Goal: Task Accomplishment & Management: Manage account settings

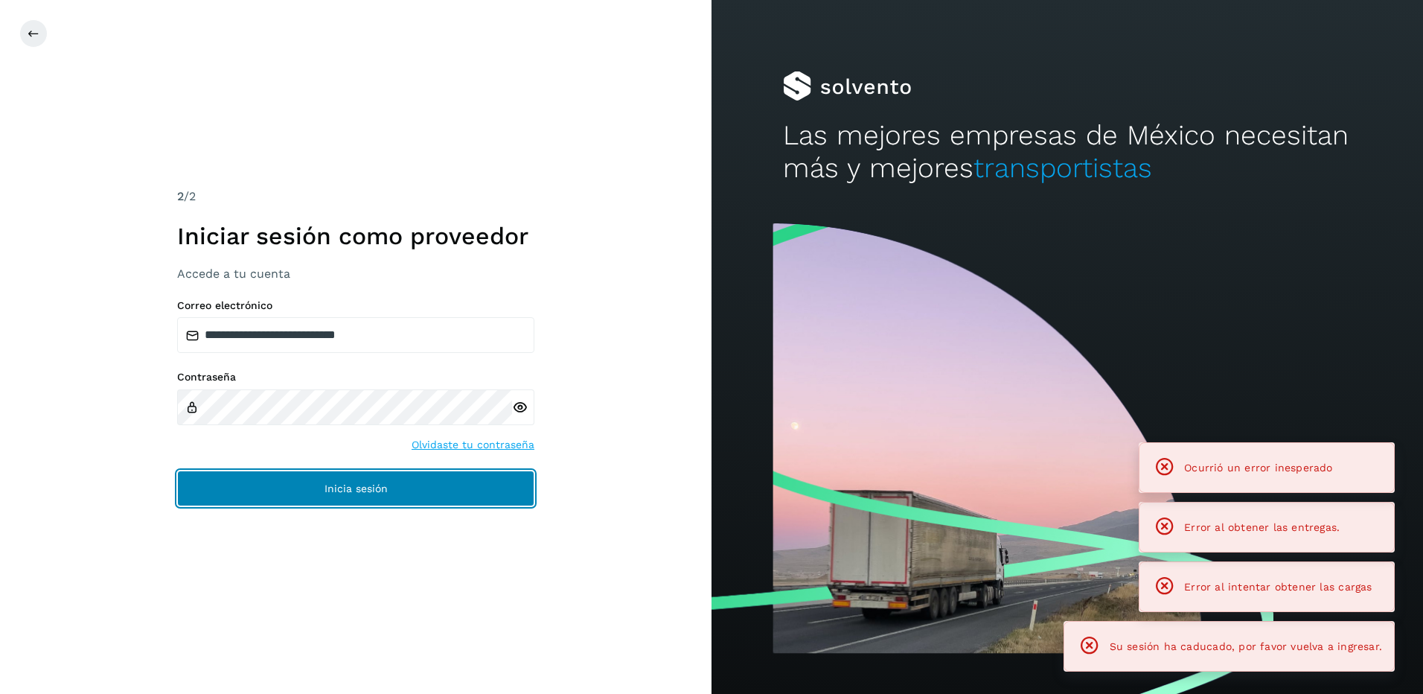
click at [349, 484] on span "Inicia sesión" at bounding box center [355, 488] width 63 height 10
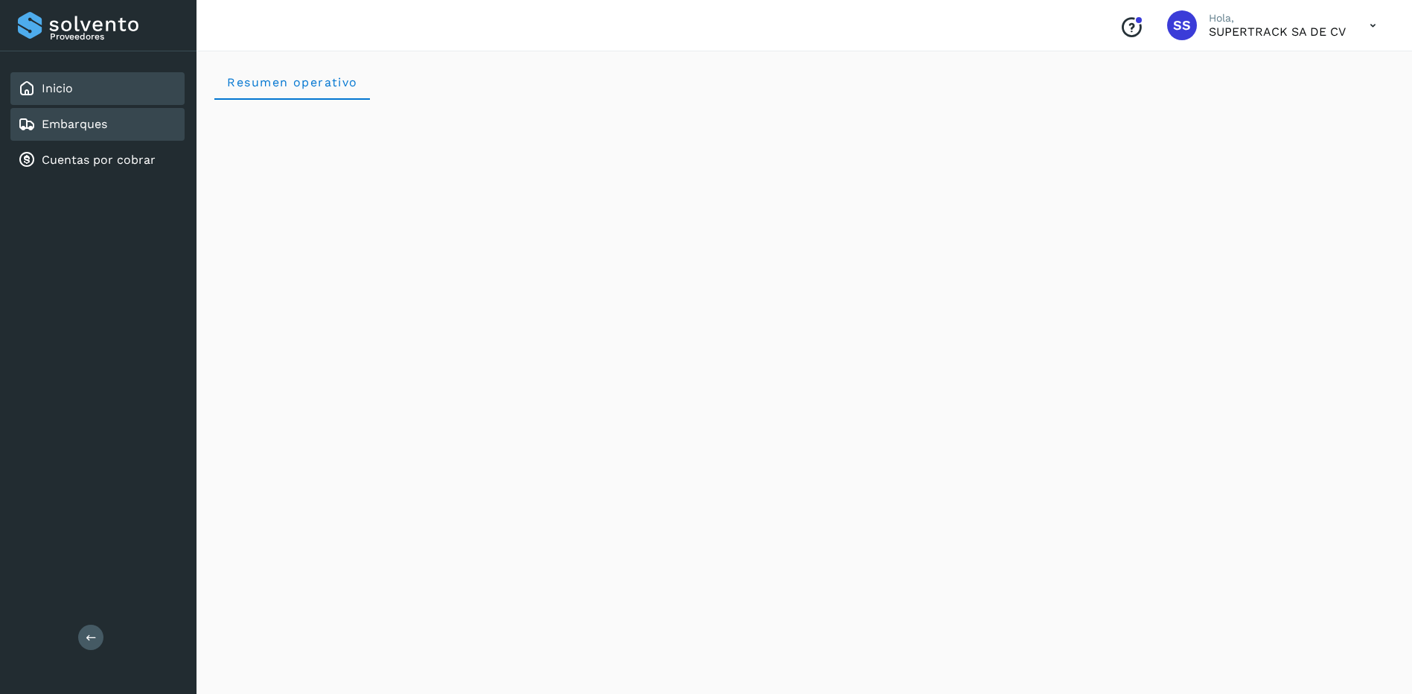
click at [100, 127] on link "Embarques" at bounding box center [74, 124] width 65 height 14
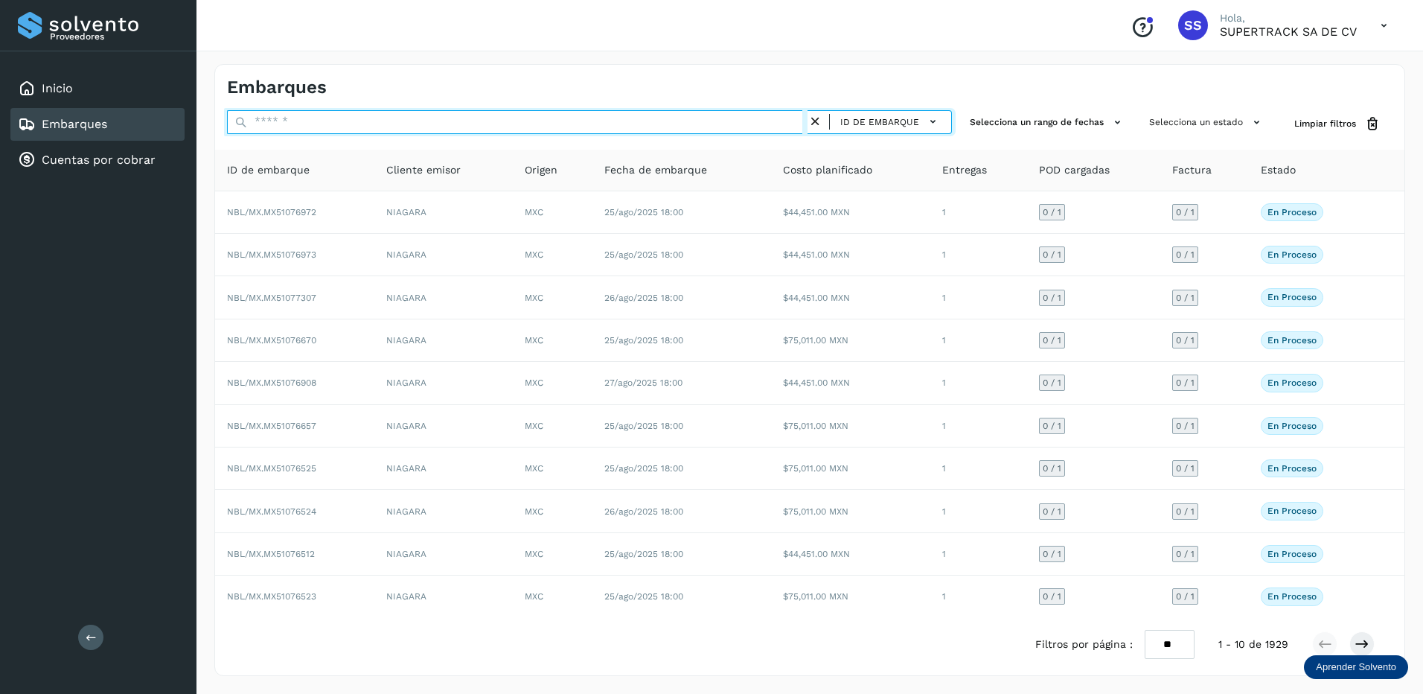
click at [275, 122] on input "text" at bounding box center [517, 122] width 580 height 24
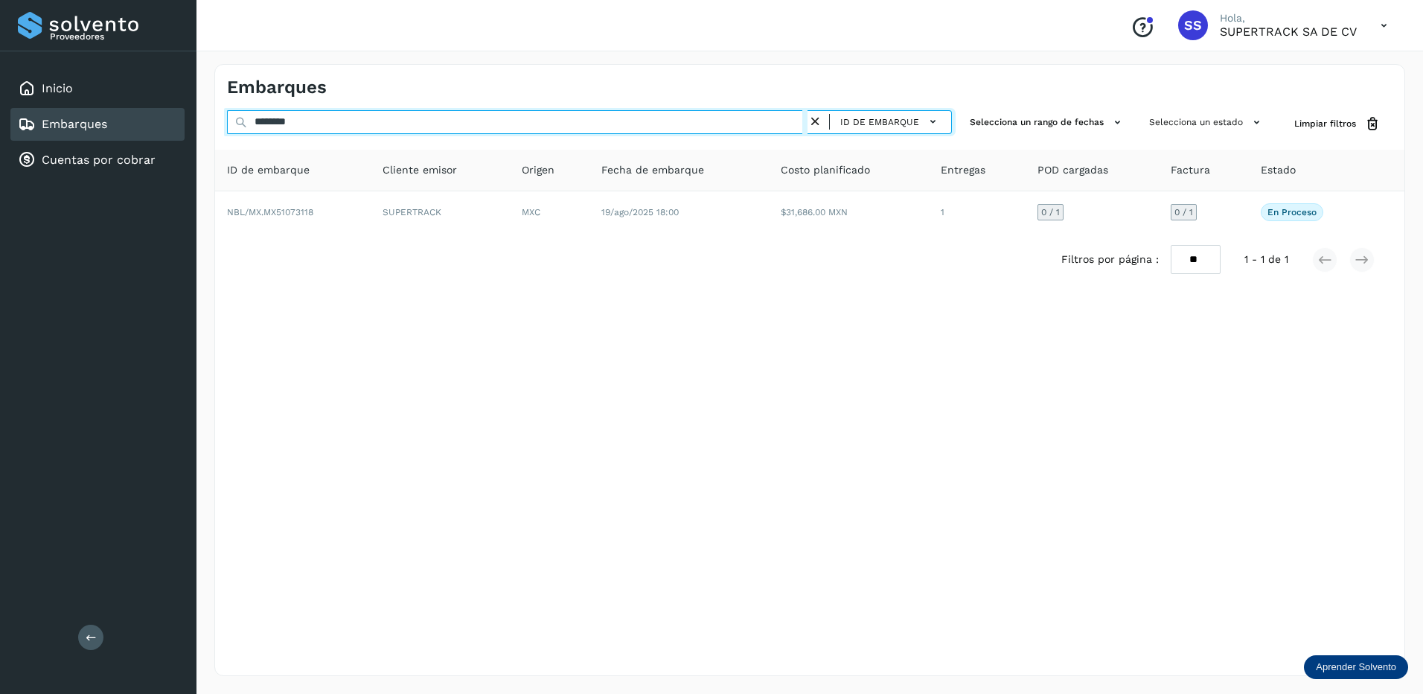
drag, startPoint x: 322, startPoint y: 128, endPoint x: 240, endPoint y: 128, distance: 82.6
click at [240, 128] on div "******** ID de embarque" at bounding box center [589, 124] width 725 height 28
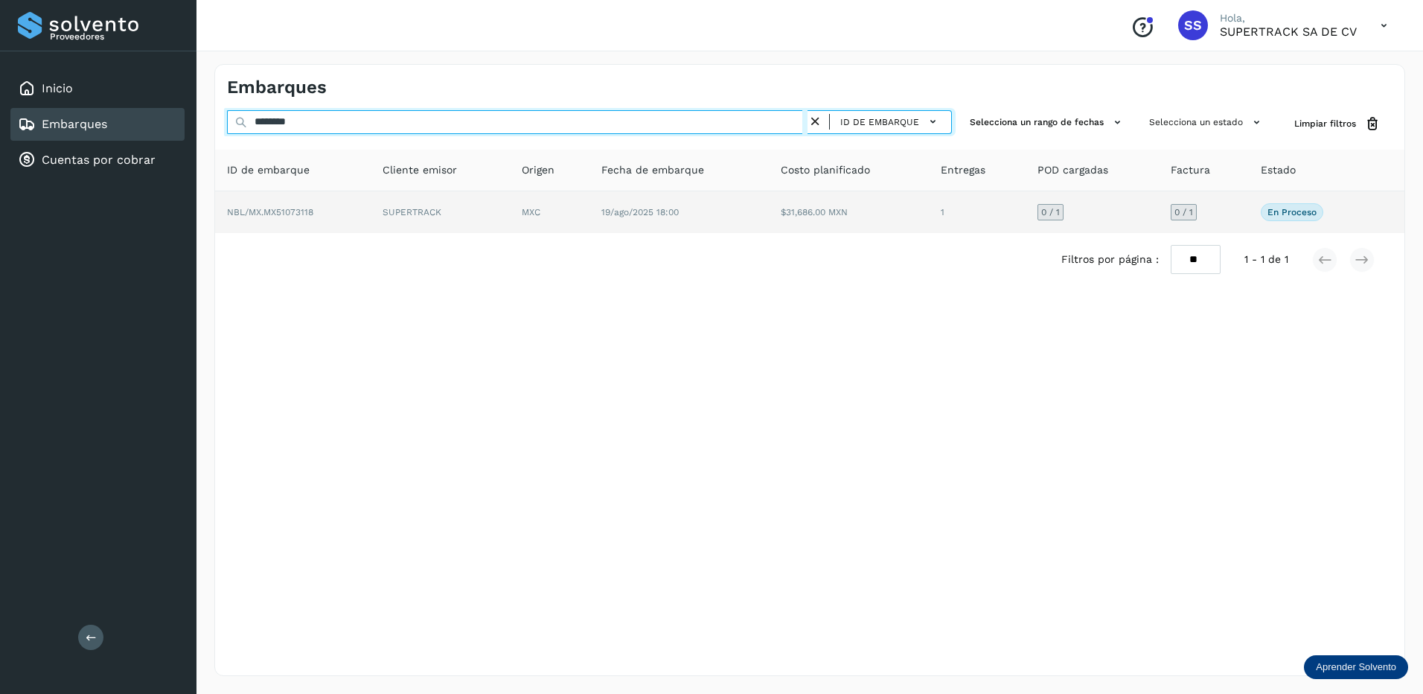
type input "********"
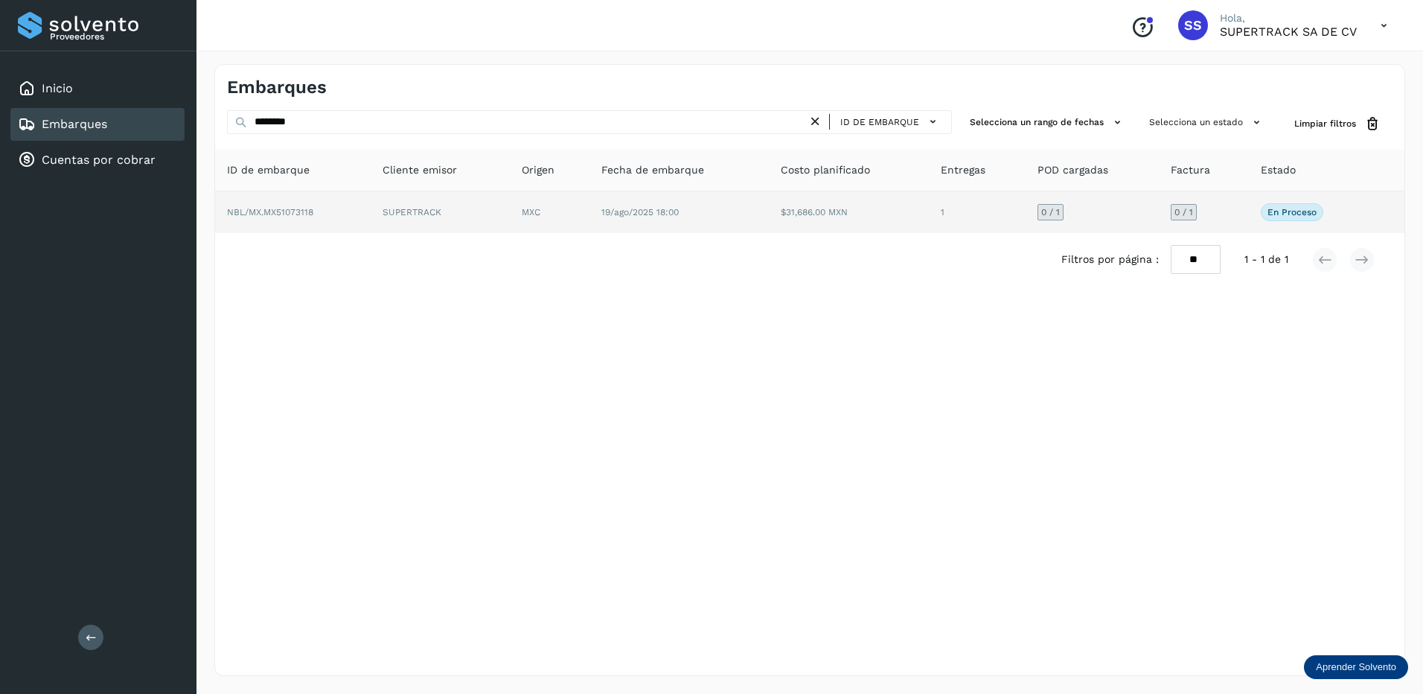
click at [510, 208] on td "SUPERTRACK" at bounding box center [550, 212] width 80 height 42
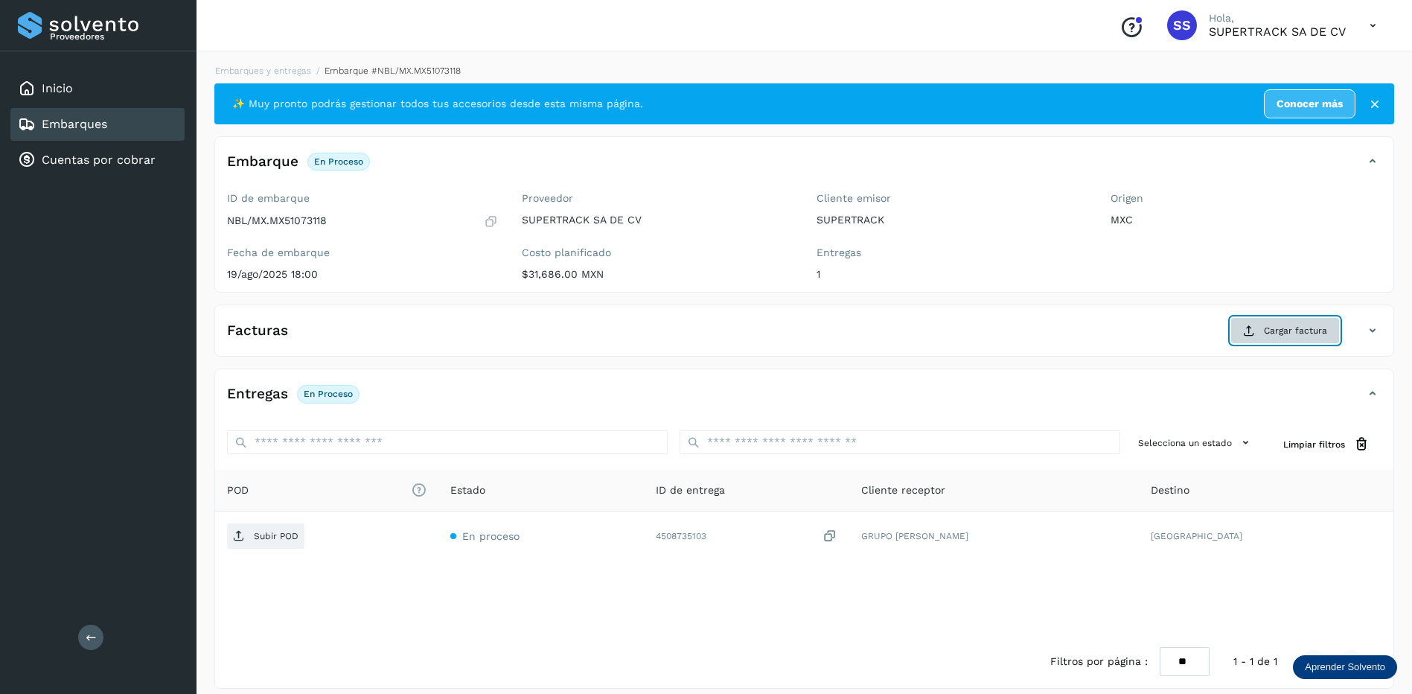
click at [1289, 327] on span "Cargar factura" at bounding box center [1295, 330] width 63 height 13
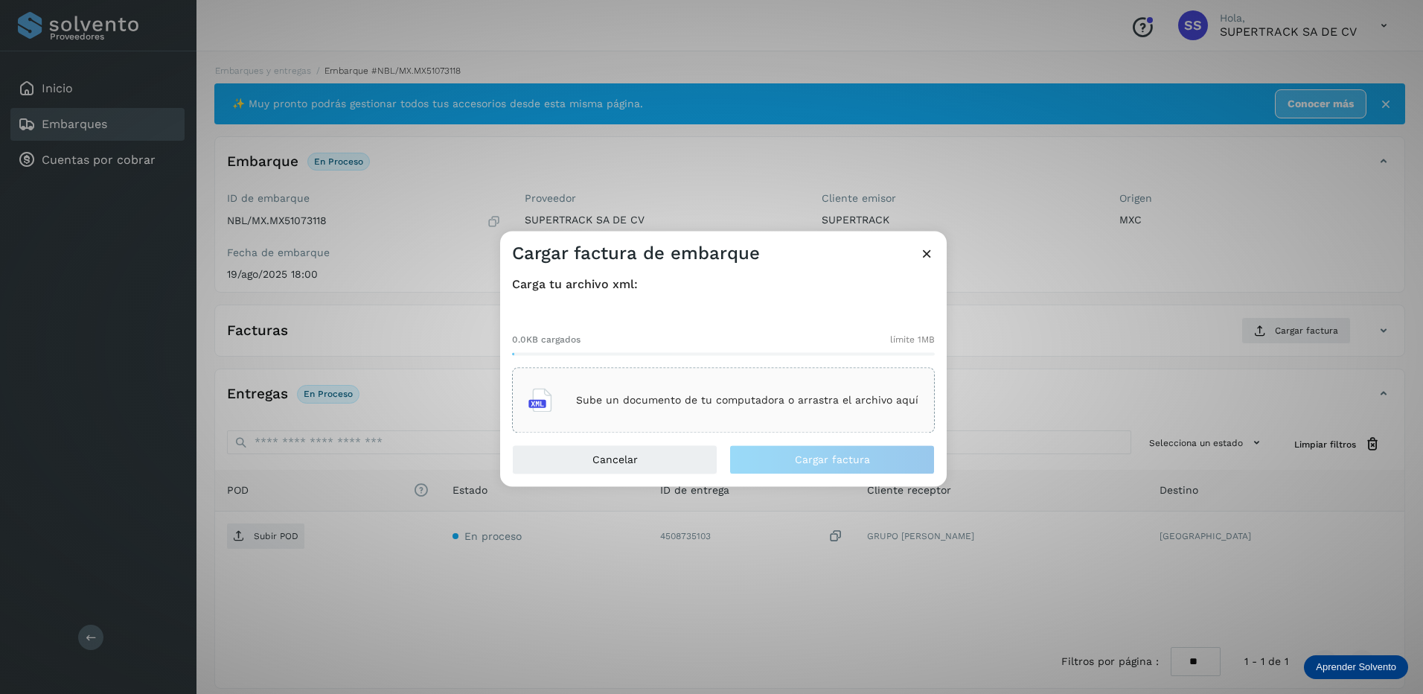
click at [697, 388] on div "Sube un documento de tu computadora o arrastra el archivo aquí" at bounding box center [723, 400] width 390 height 40
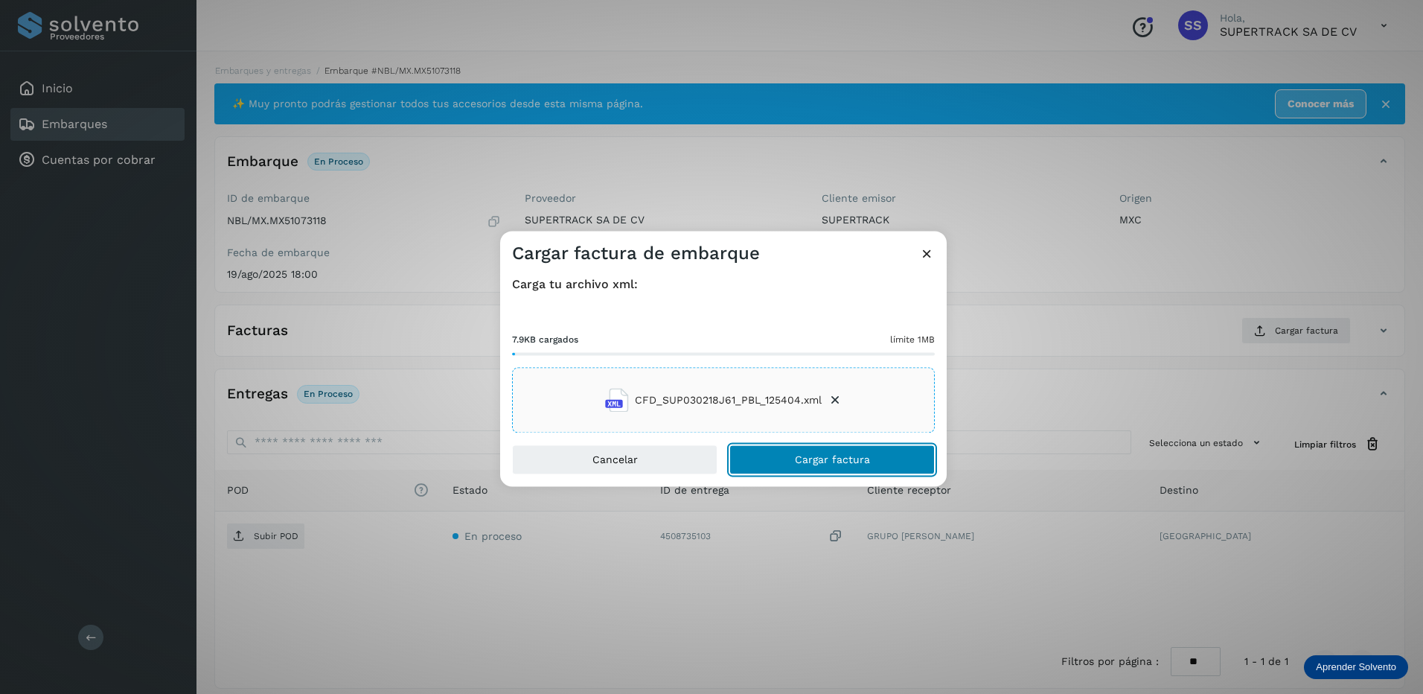
click at [862, 457] on span "Cargar factura" at bounding box center [832, 460] width 75 height 10
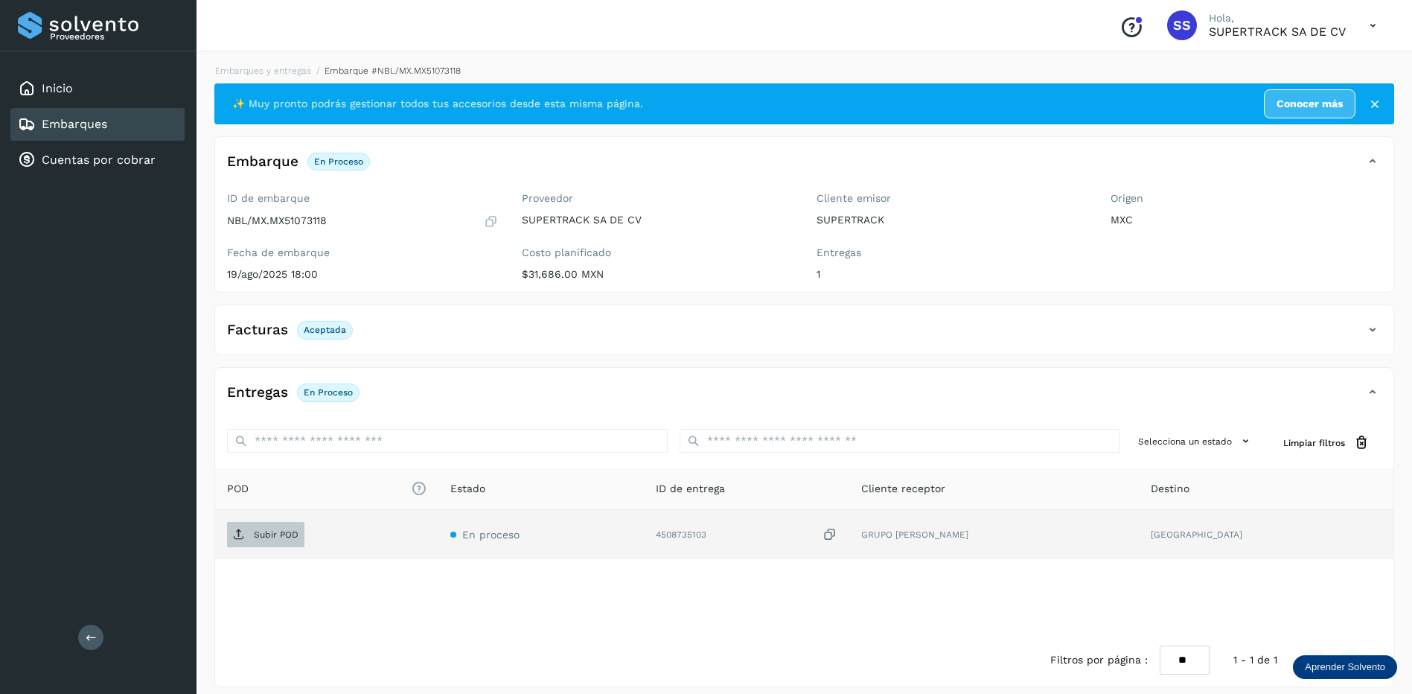
click at [286, 544] on span "Subir POD" at bounding box center [265, 534] width 77 height 24
click at [272, 72] on link "Embarques y entregas" at bounding box center [263, 70] width 96 height 10
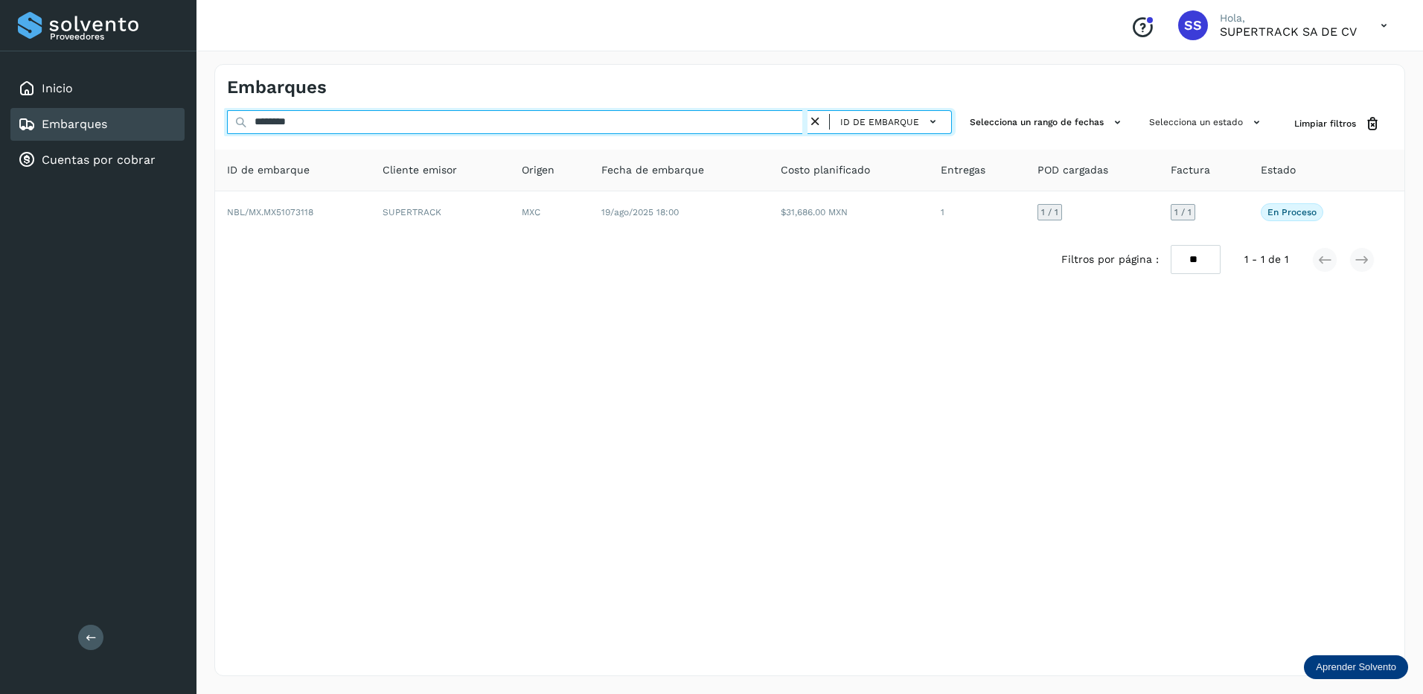
drag, startPoint x: 214, startPoint y: 138, endPoint x: 195, endPoint y: 141, distance: 19.6
click at [195, 141] on div "Proveedores Inicio Embarques Cuentas por cobrar Salir Conoce nuestros beneficio…" at bounding box center [711, 347] width 1423 height 694
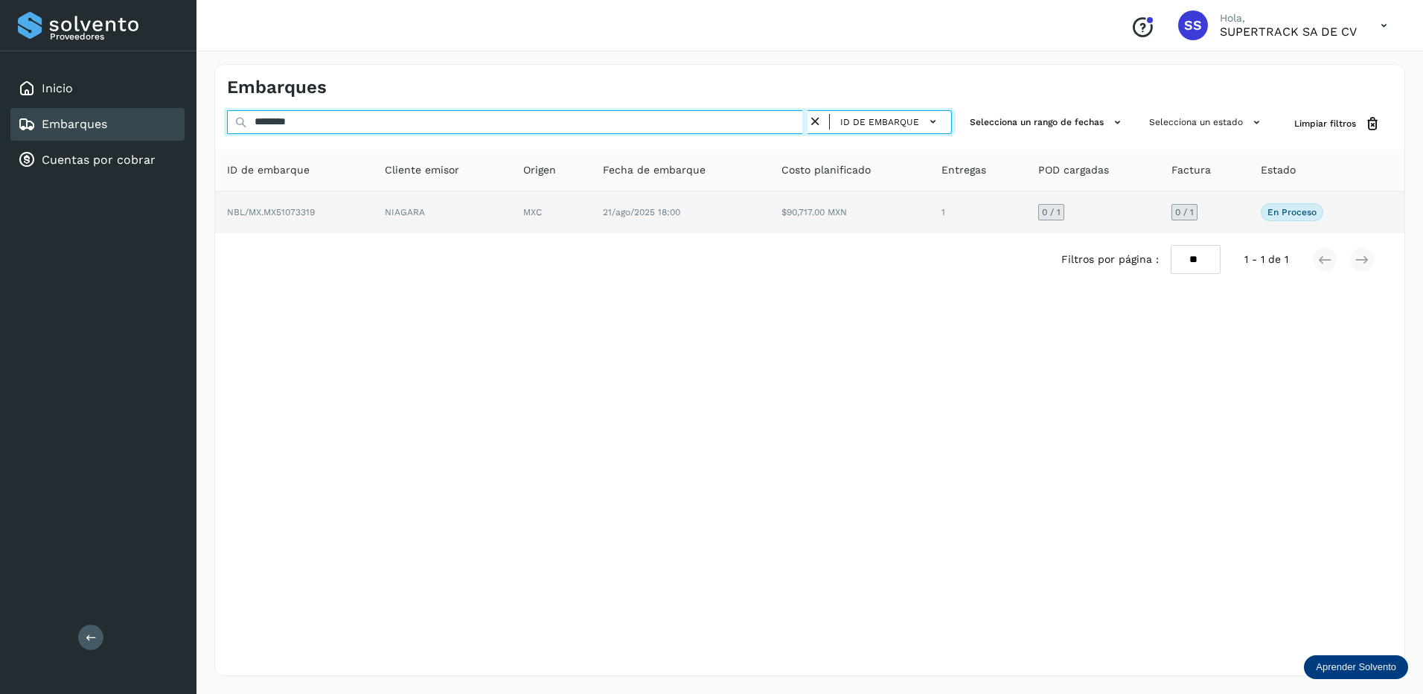
type input "********"
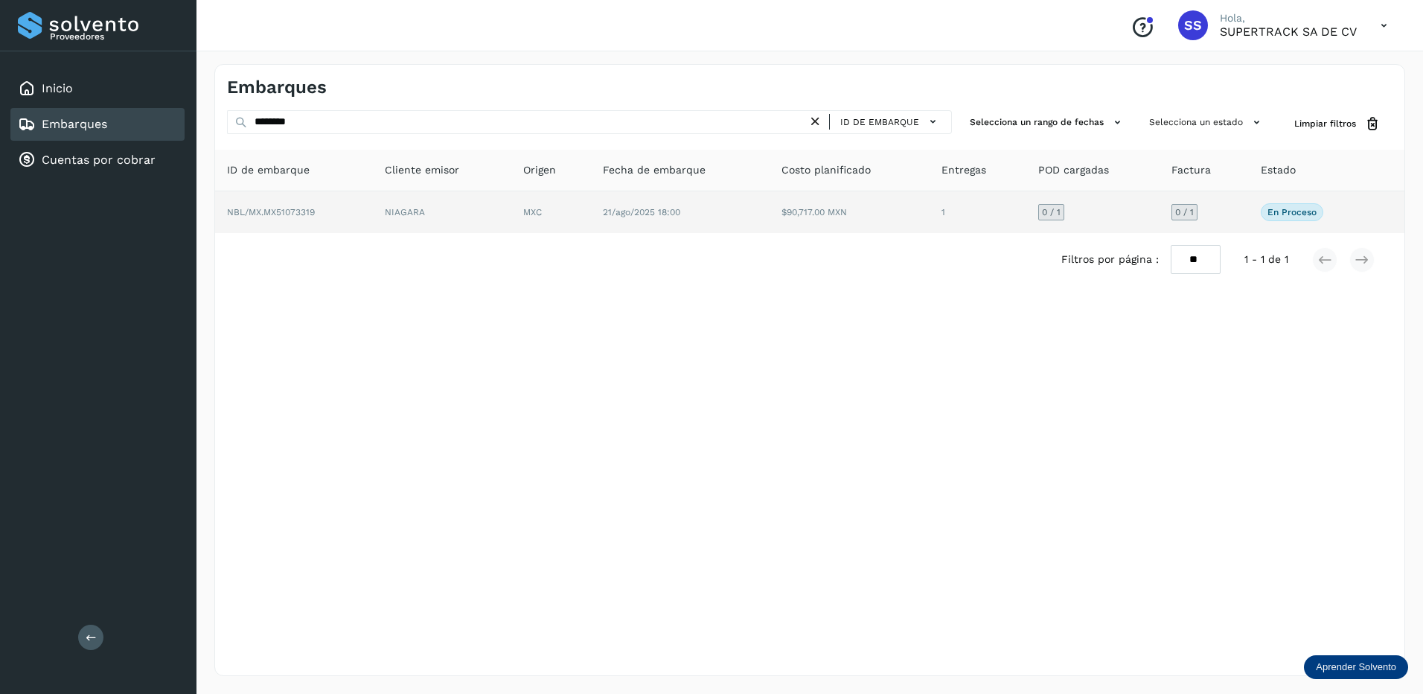
click at [511, 211] on td "NIAGARA" at bounding box center [551, 212] width 80 height 42
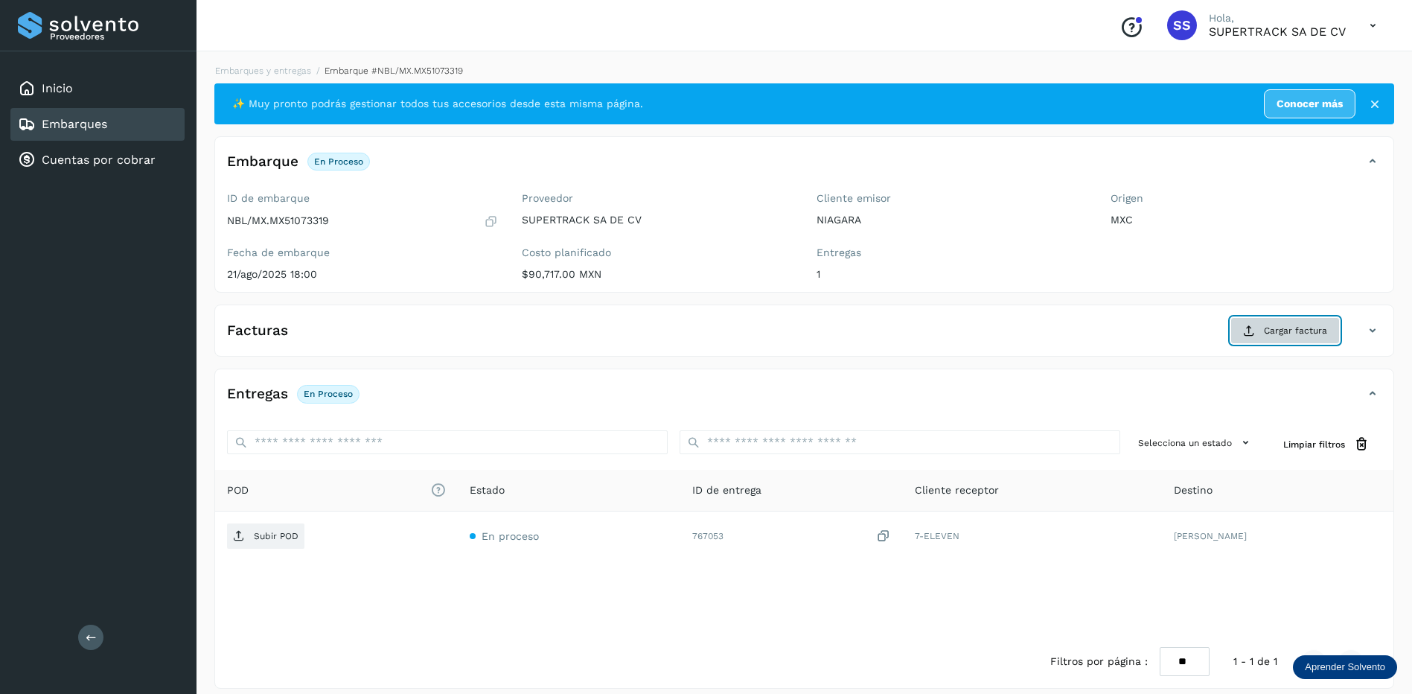
click at [1275, 334] on span "Cargar factura" at bounding box center [1295, 330] width 63 height 13
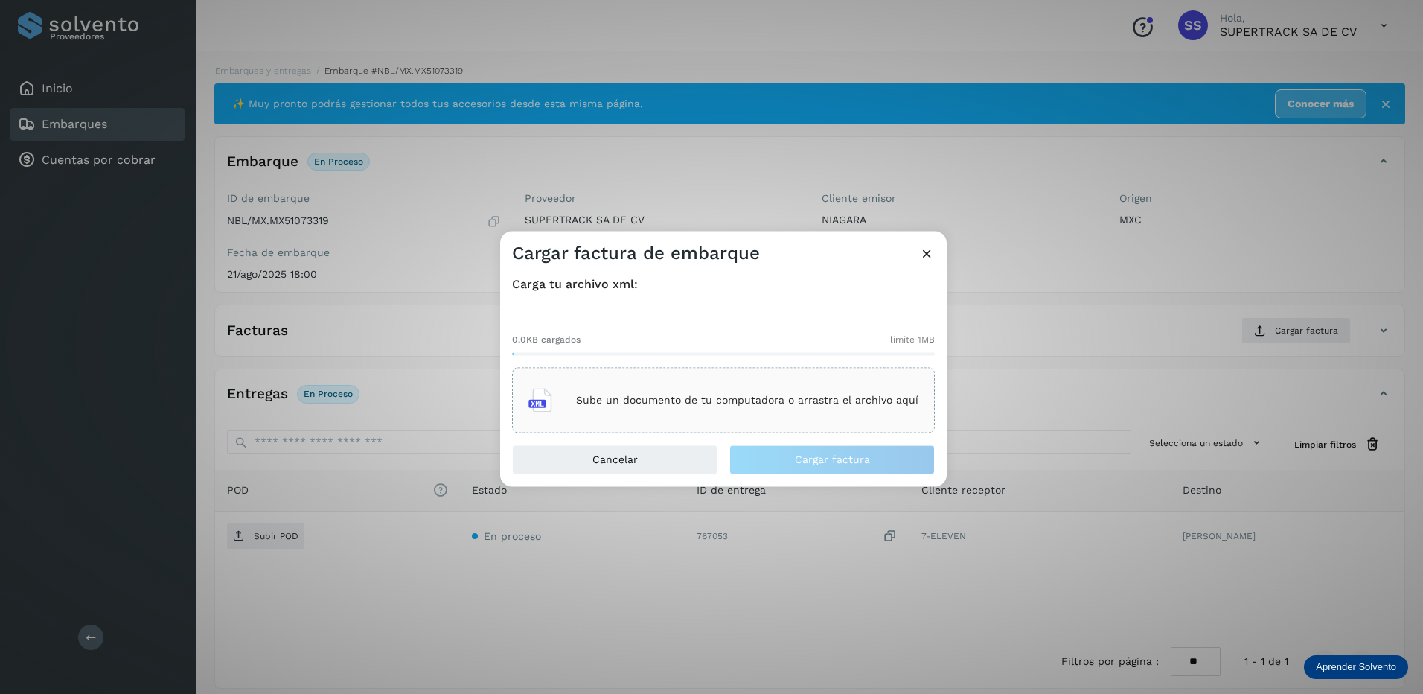
click at [797, 406] on div "Sube un documento de tu computadora o arrastra el archivo aquí" at bounding box center [723, 400] width 390 height 40
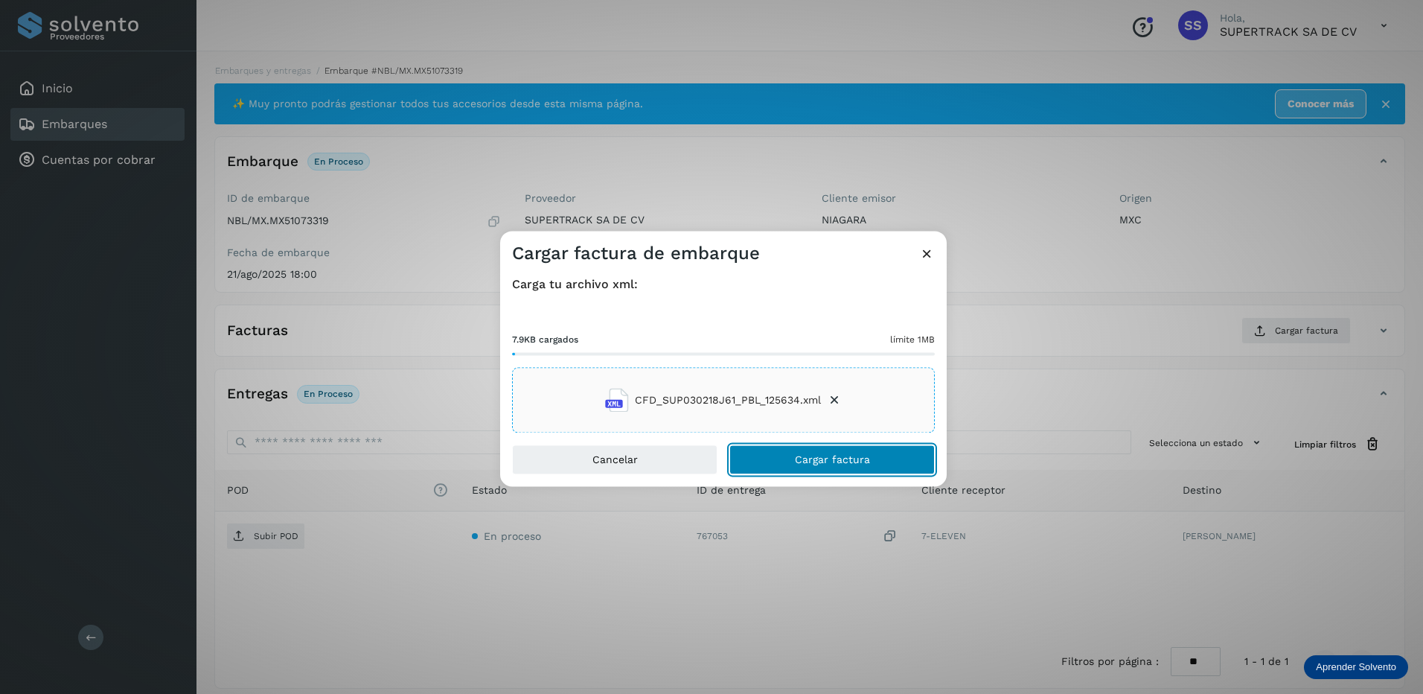
click at [845, 473] on button "Cargar factura" at bounding box center [831, 460] width 205 height 30
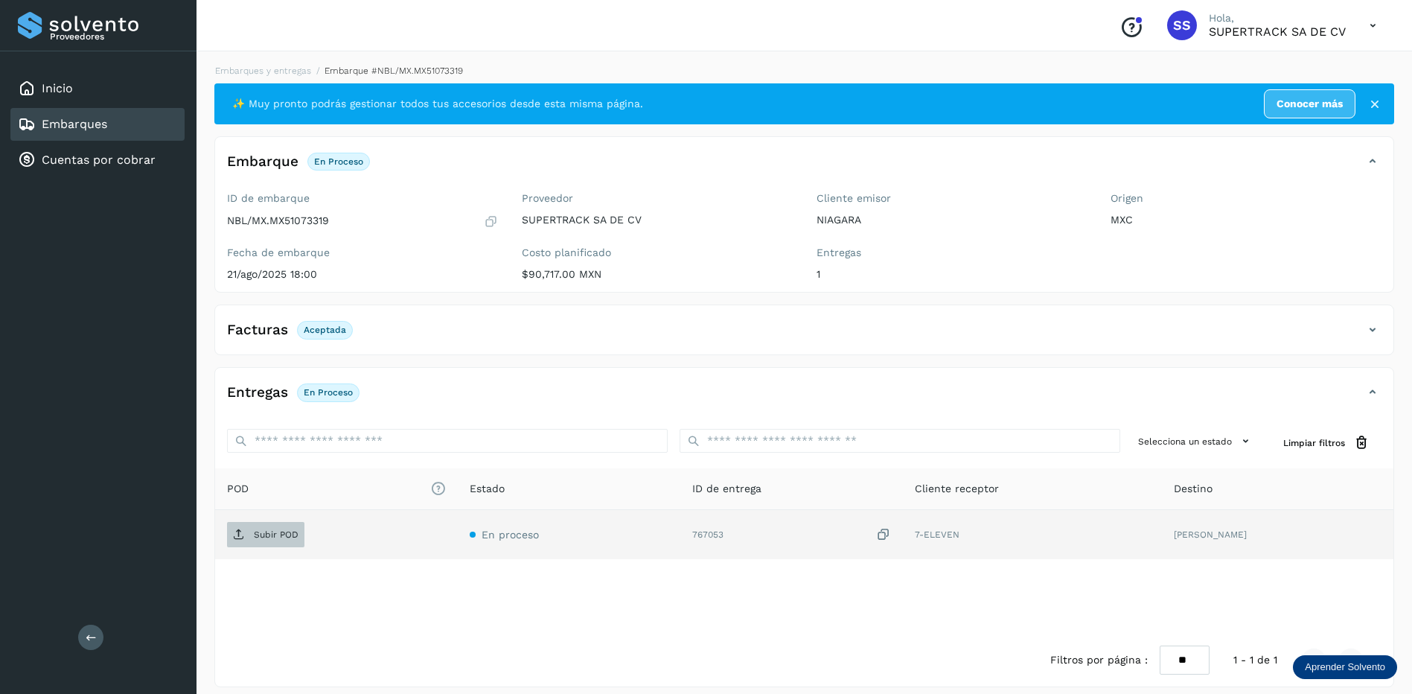
click at [286, 528] on span "Subir POD" at bounding box center [265, 534] width 77 height 24
click at [272, 68] on link "Embarques y entregas" at bounding box center [263, 70] width 96 height 10
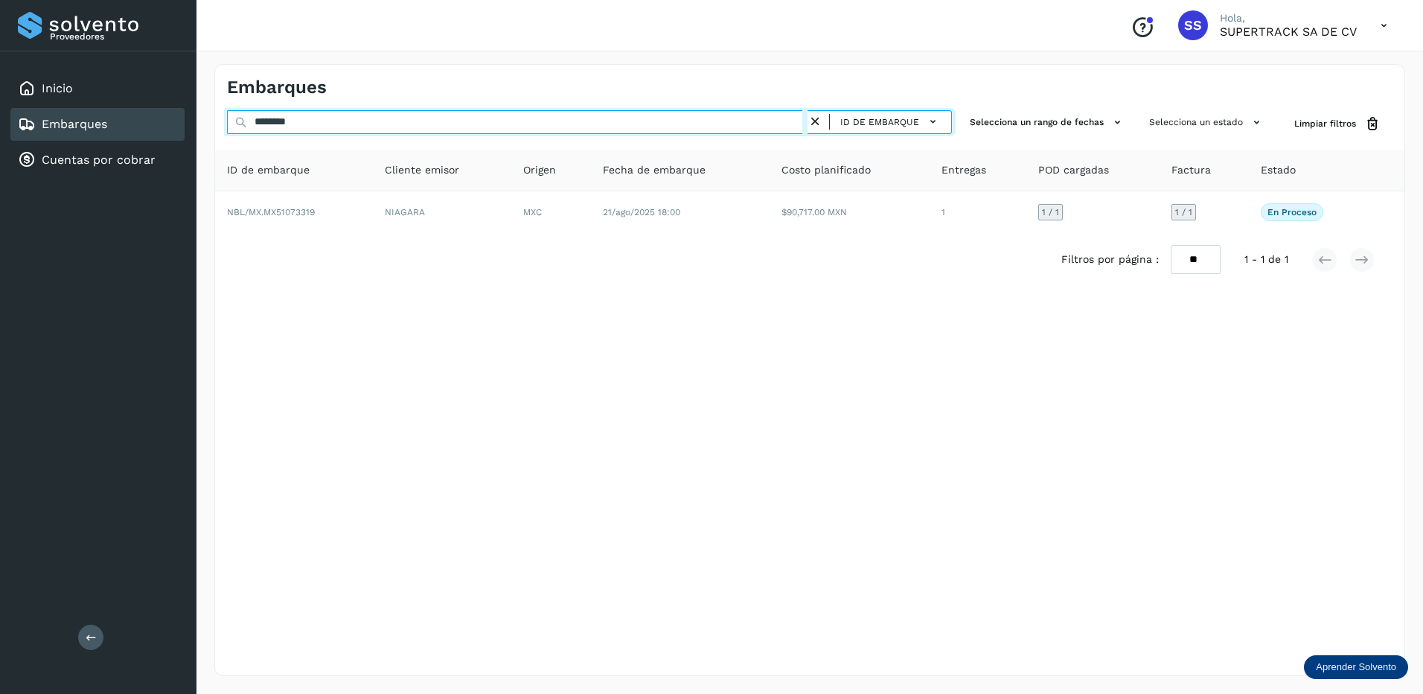
drag, startPoint x: 324, startPoint y: 121, endPoint x: 206, endPoint y: 127, distance: 118.5
click at [206, 127] on div "Embarques ******** ID de embarque Selecciona un rango de fechas Selecciona un e…" at bounding box center [809, 369] width 1226 height 647
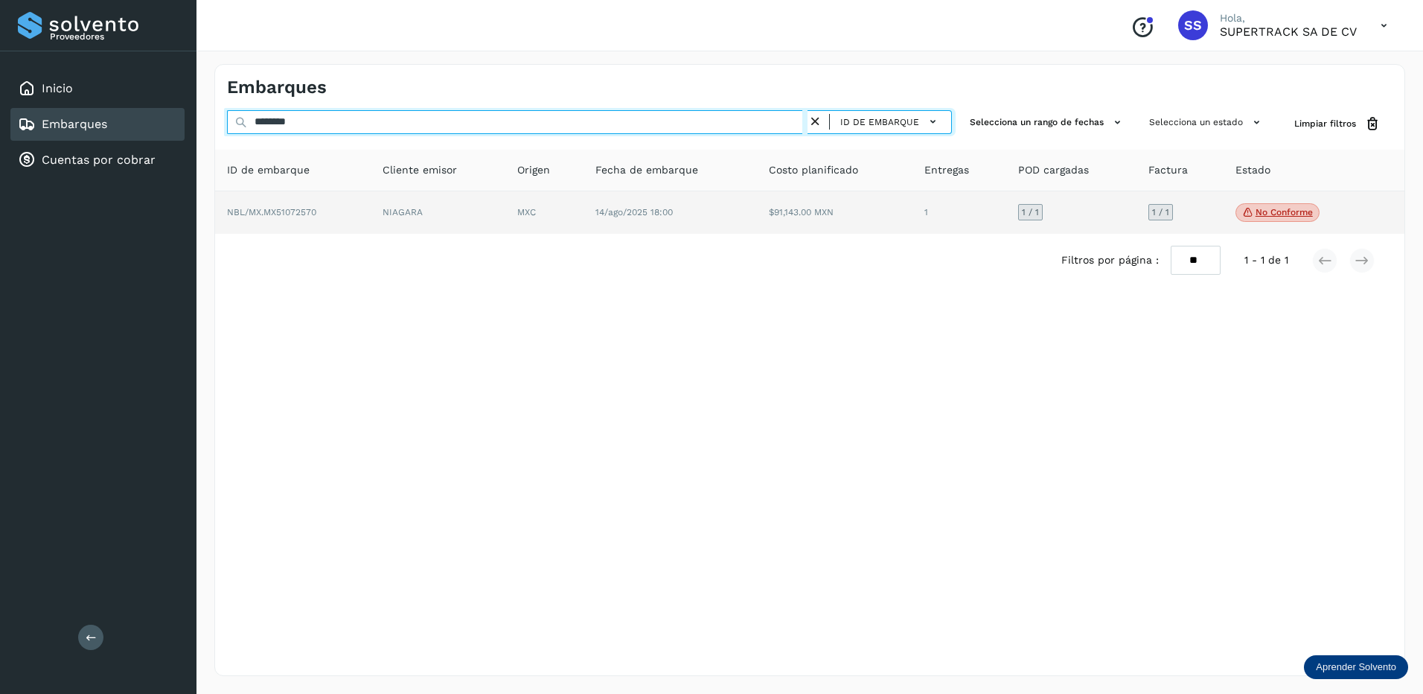
type input "********"
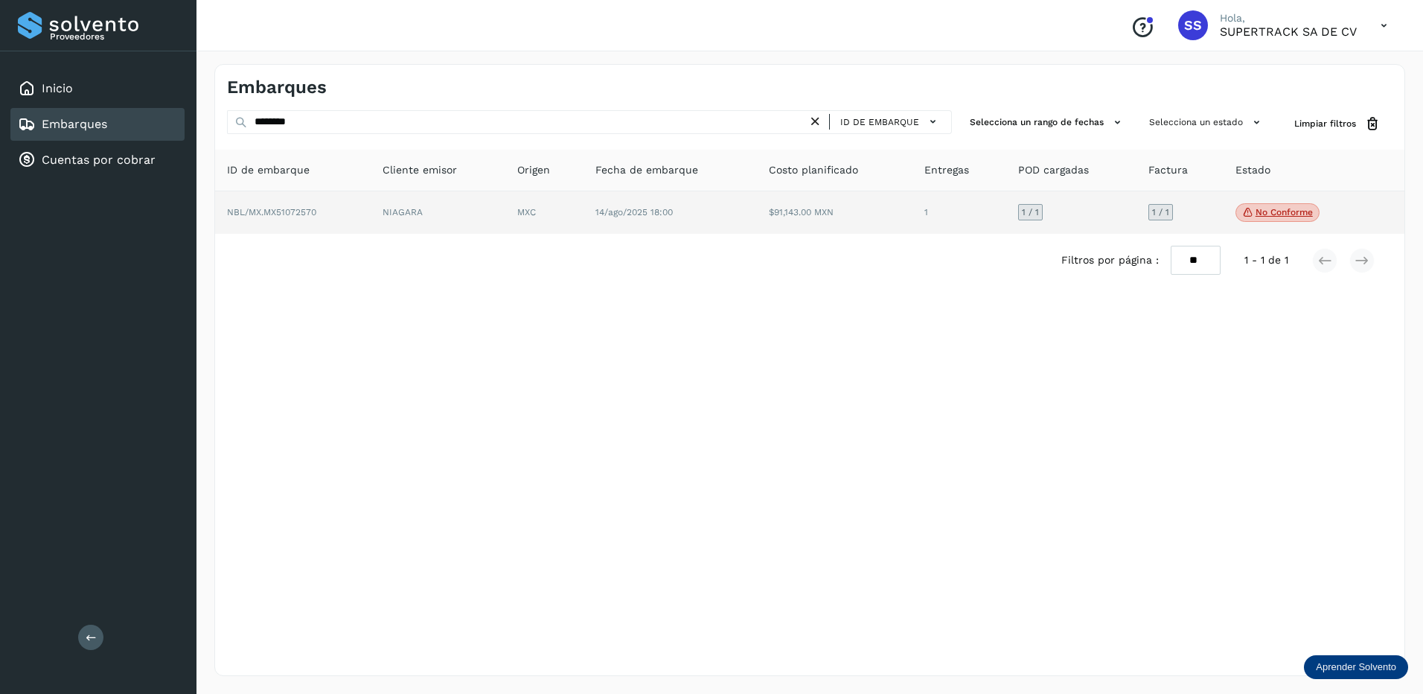
click at [633, 208] on span "14/ago/2025 18:00" at bounding box center [633, 212] width 77 height 10
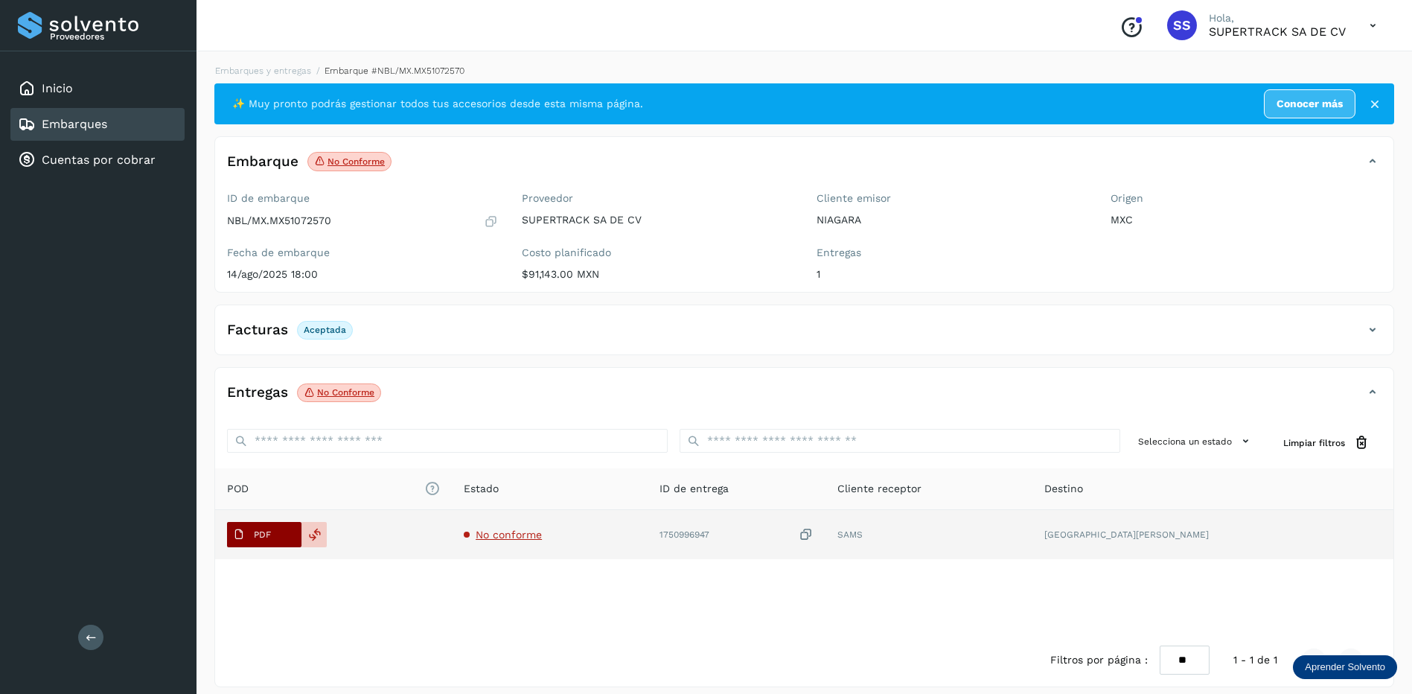
click at [281, 533] on button "PDF" at bounding box center [264, 534] width 74 height 25
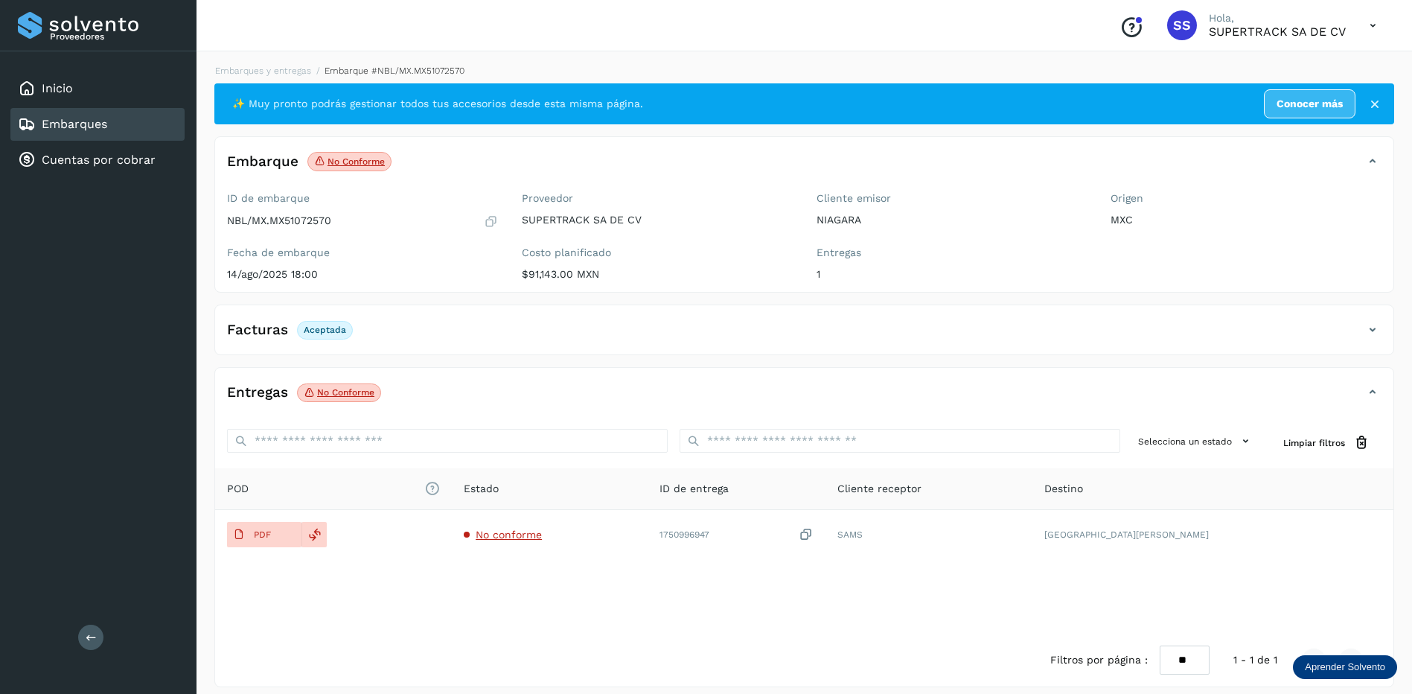
scroll to position [11, 0]
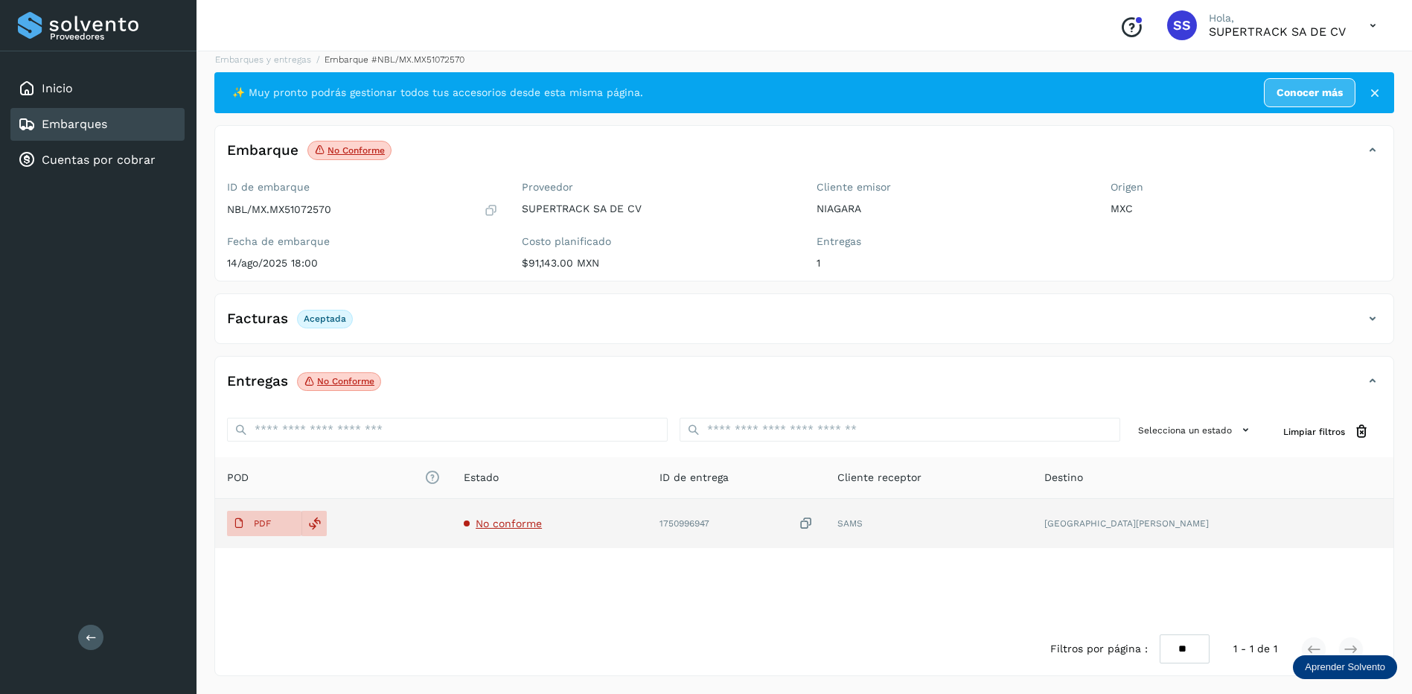
click at [542, 525] on span "No conforme" at bounding box center [509, 523] width 66 height 12
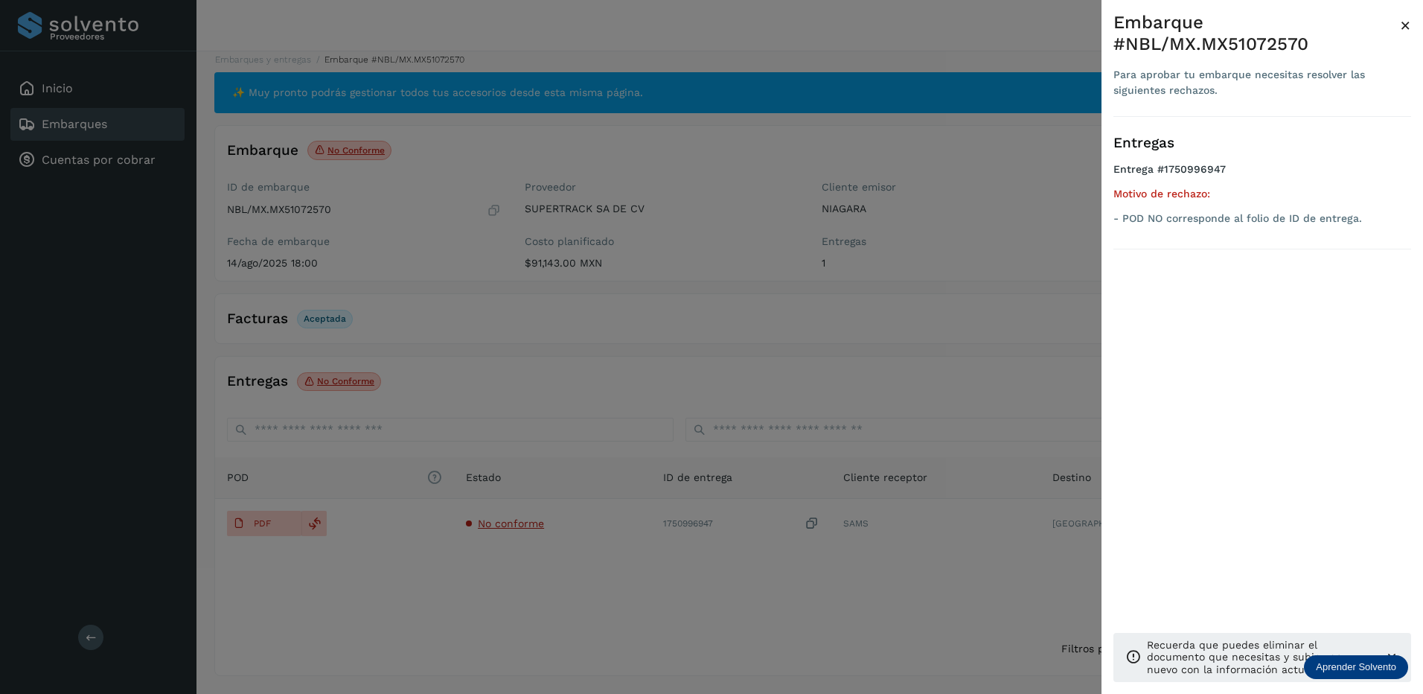
drag, startPoint x: 685, startPoint y: 386, endPoint x: 531, endPoint y: 429, distance: 160.7
click at [684, 387] on div at bounding box center [711, 347] width 1423 height 694
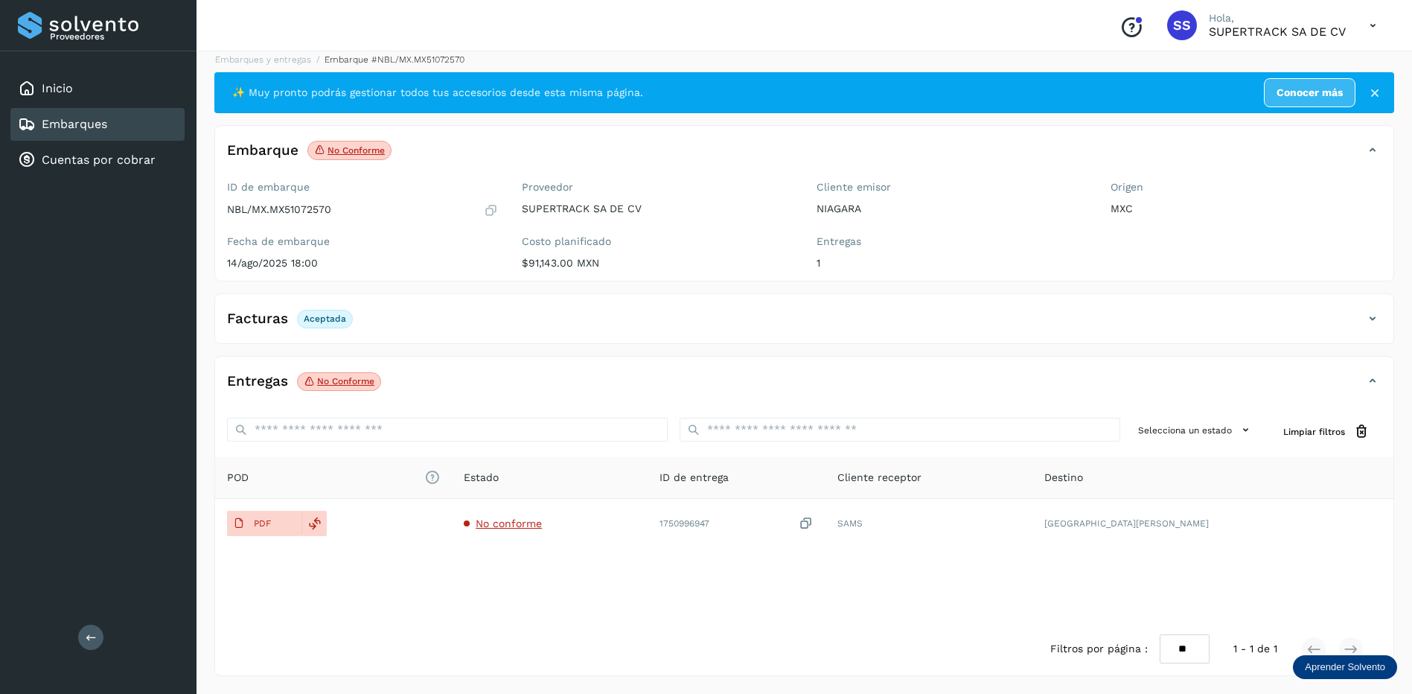
click at [462, 325] on div "Facturas Aceptada" at bounding box center [789, 318] width 1148 height 25
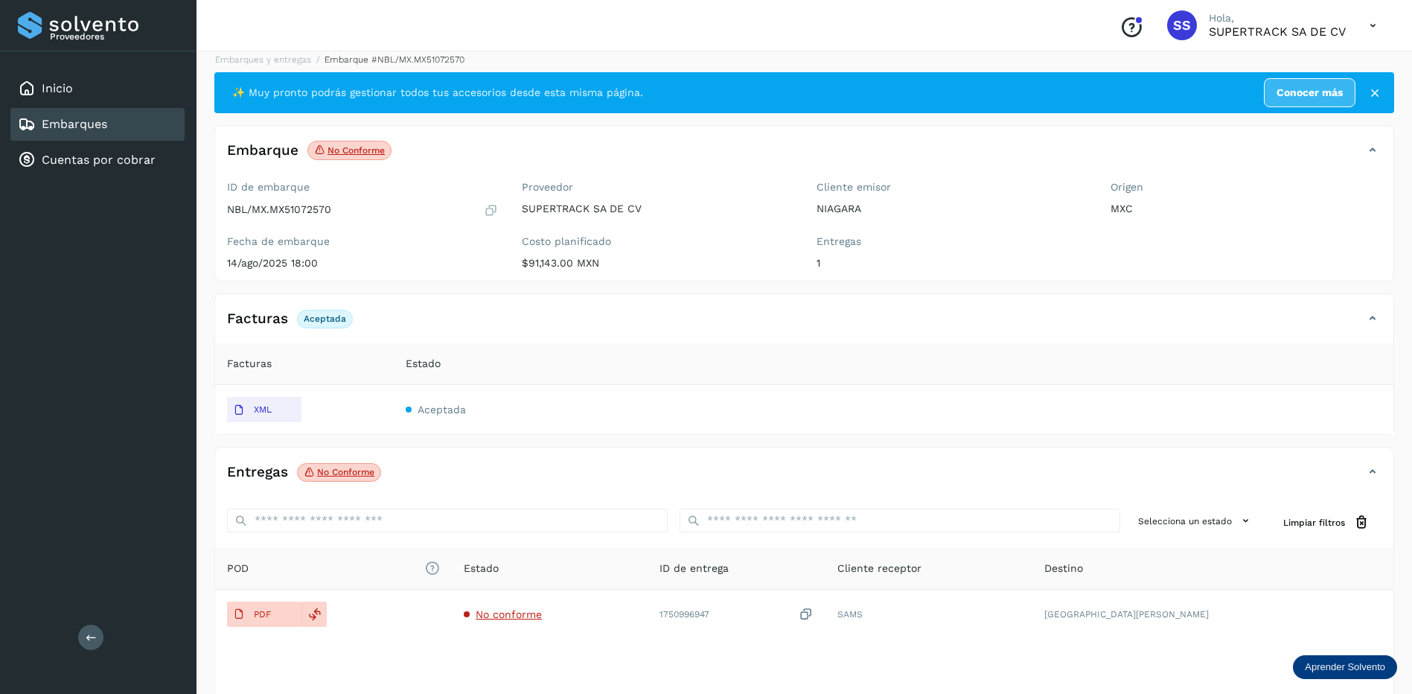
scroll to position [102, 0]
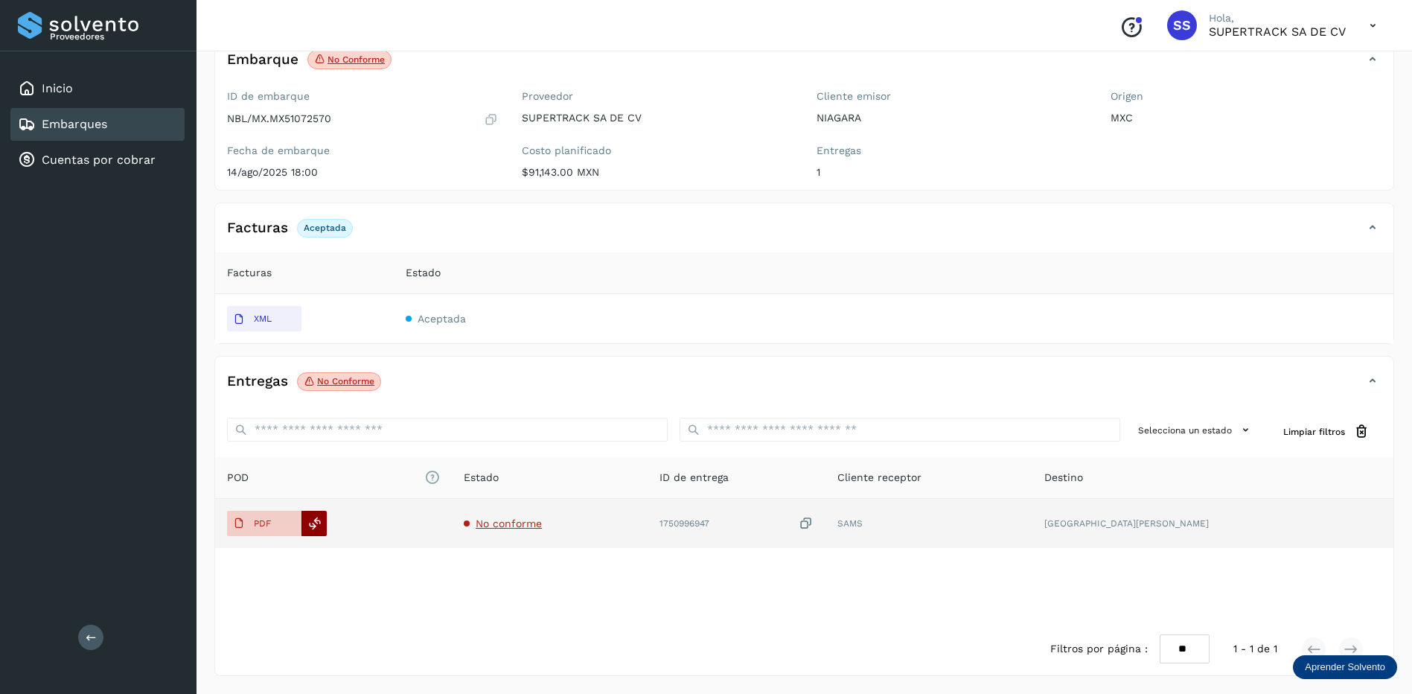
click at [317, 526] on icon at bounding box center [314, 522] width 13 height 13
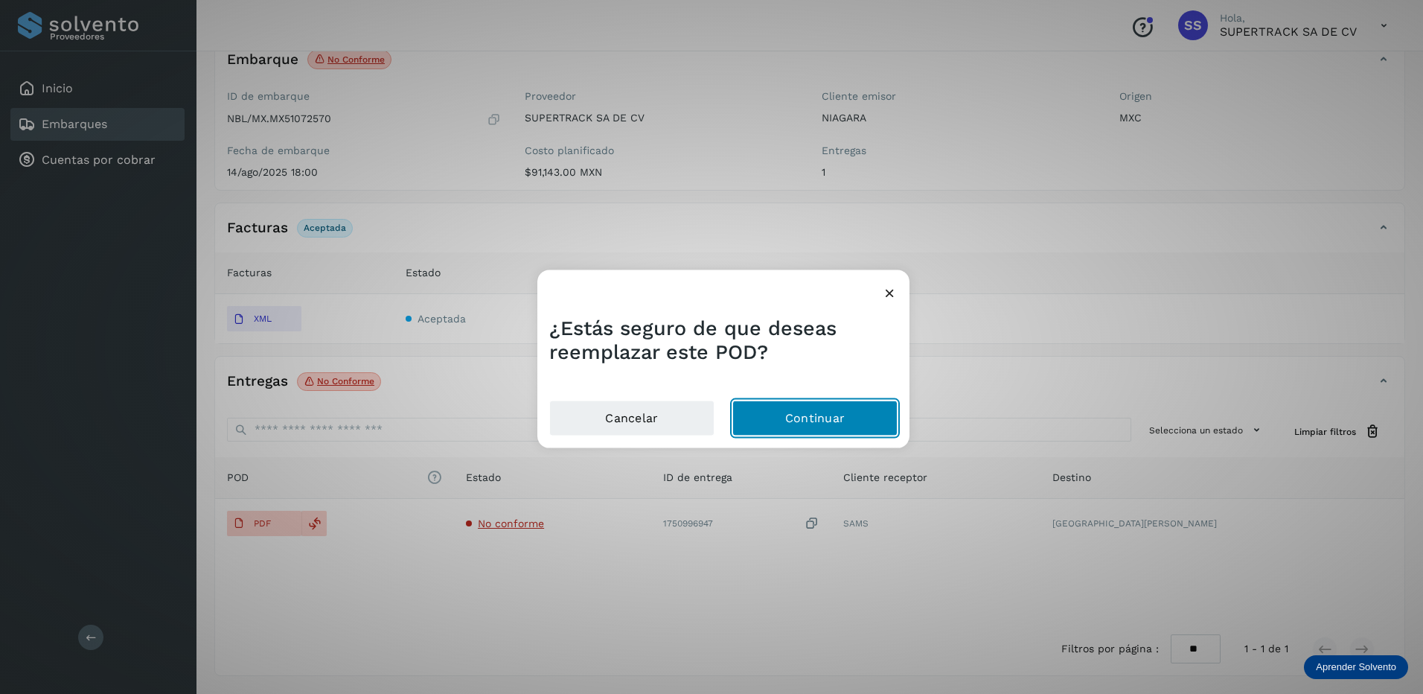
click at [793, 414] on main "Proveedores Inicio Embarques Cuentas por cobrar Salir Conoce nuestros beneficio…" at bounding box center [711, 295] width 1423 height 795
click at [839, 420] on button "Continuar" at bounding box center [814, 418] width 165 height 36
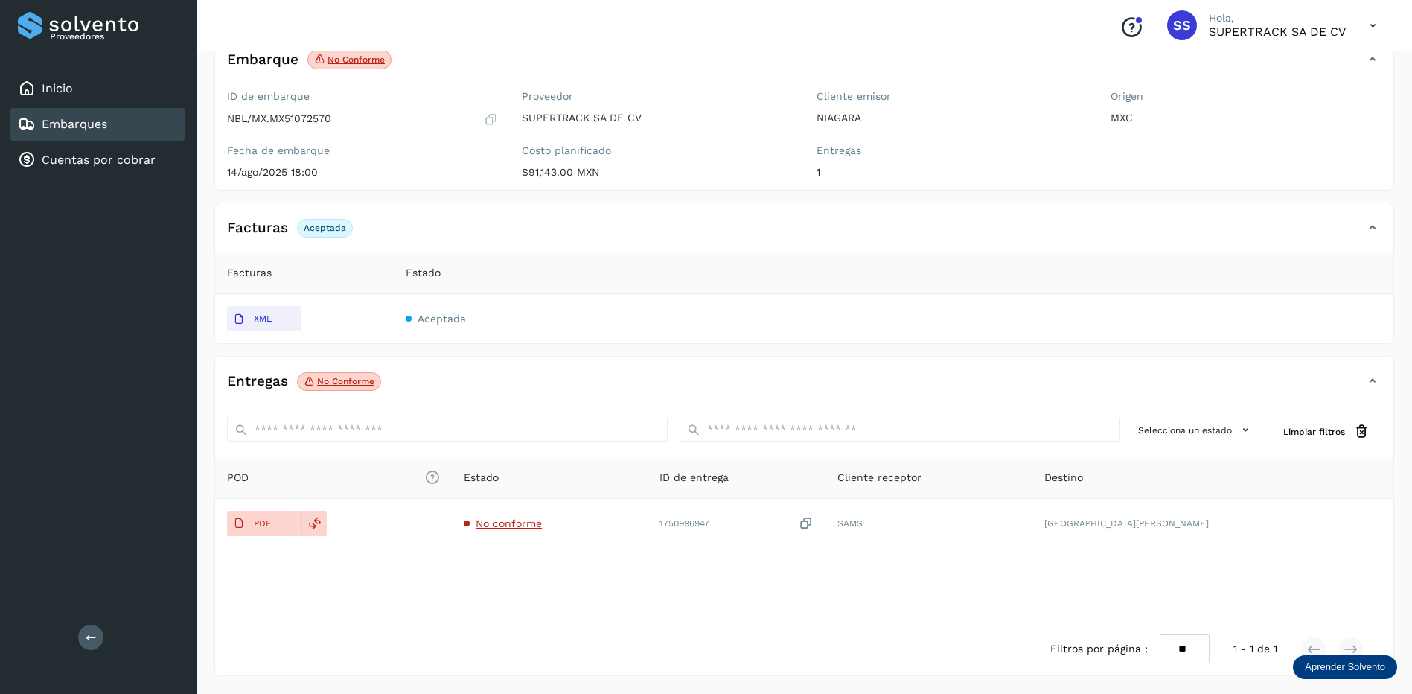
drag, startPoint x: 414, startPoint y: 301, endPoint x: 377, endPoint y: 304, distance: 36.6
click at [412, 303] on td "Aceptada" at bounding box center [893, 318] width 999 height 49
click at [265, 317] on p "XML" at bounding box center [263, 318] width 18 height 10
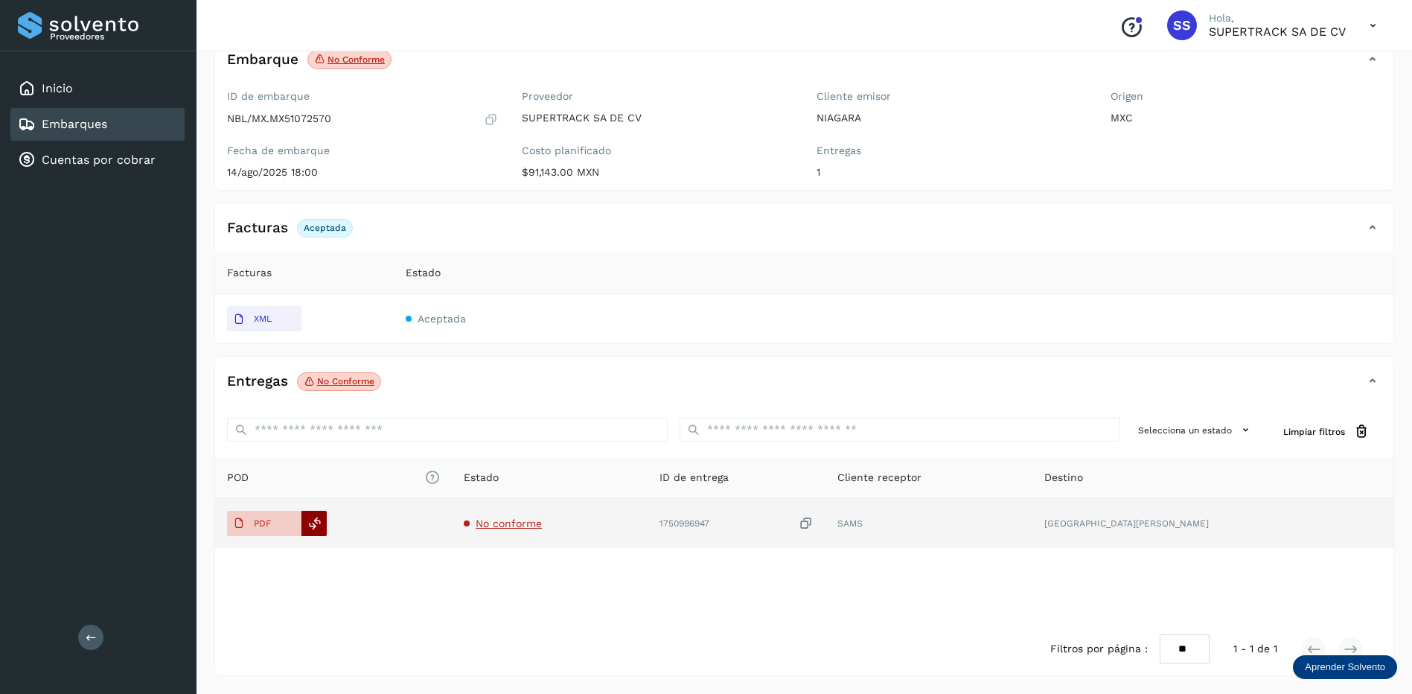
click at [317, 522] on icon at bounding box center [314, 522] width 13 height 13
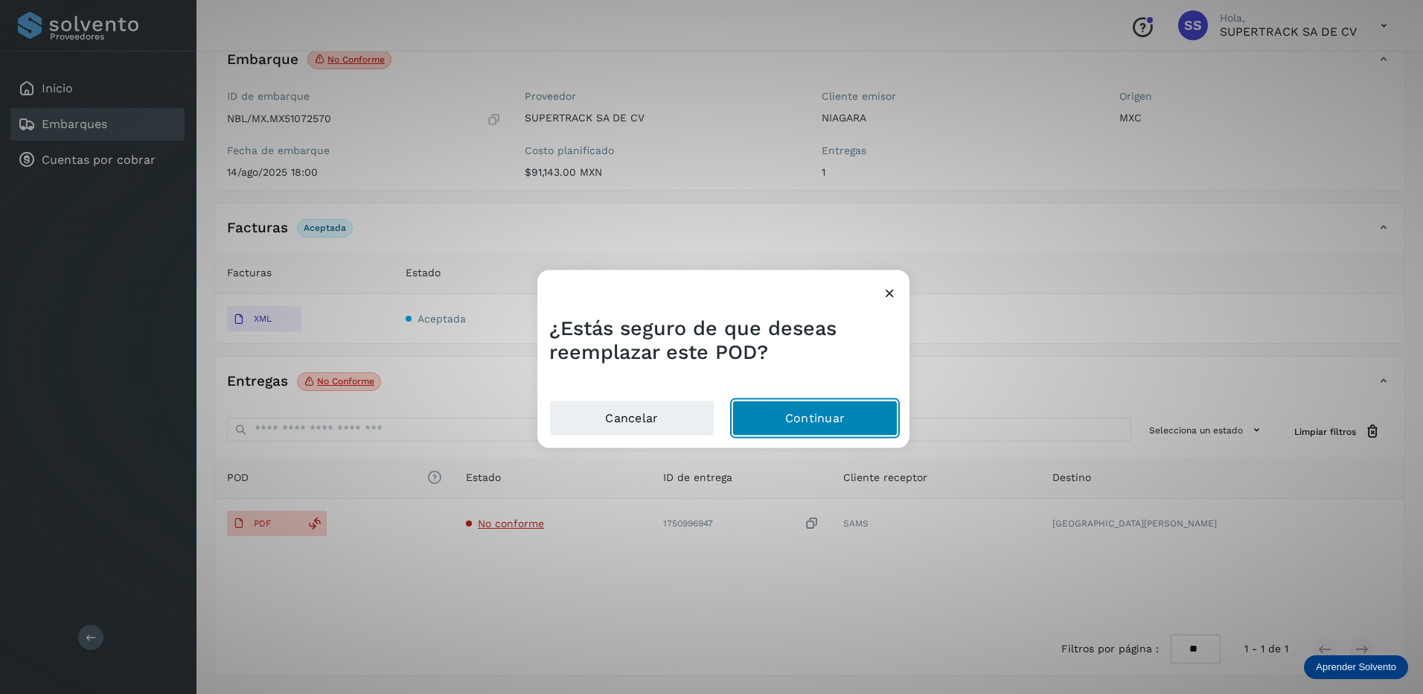
click at [825, 420] on button "Continuar" at bounding box center [814, 418] width 165 height 36
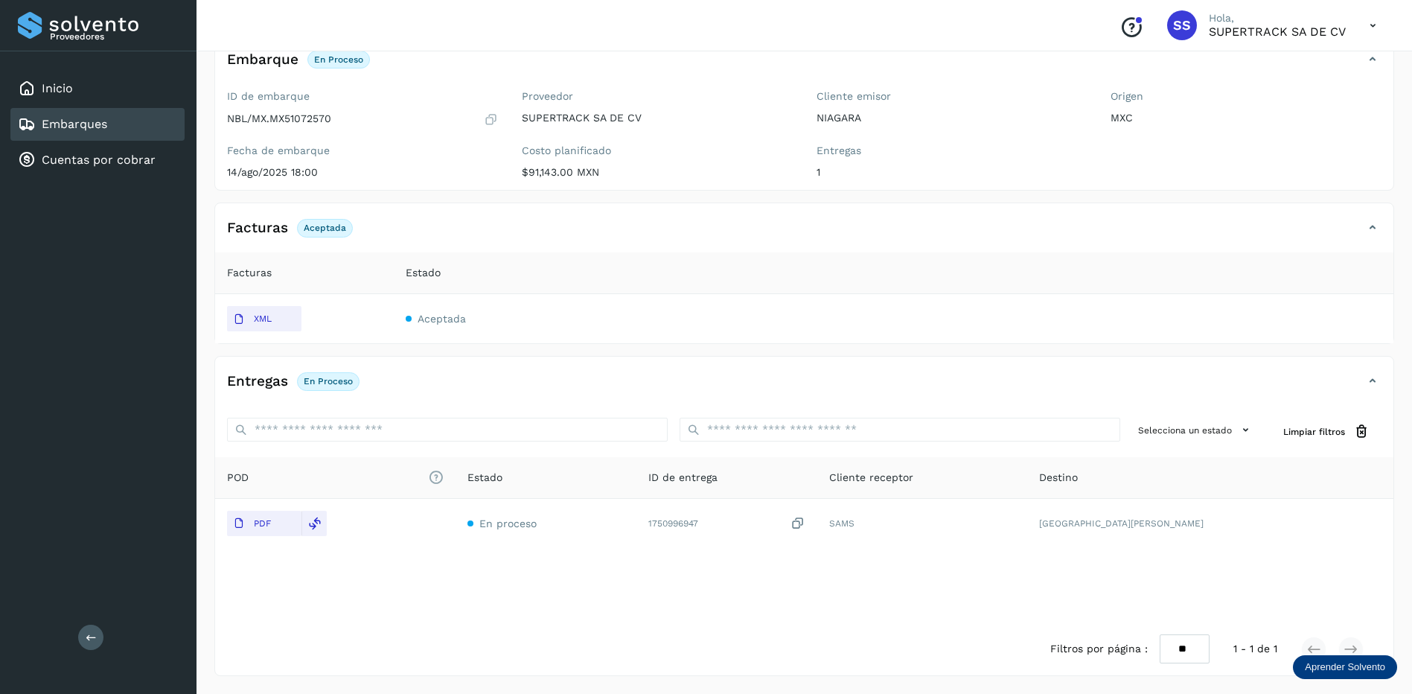
scroll to position [0, 0]
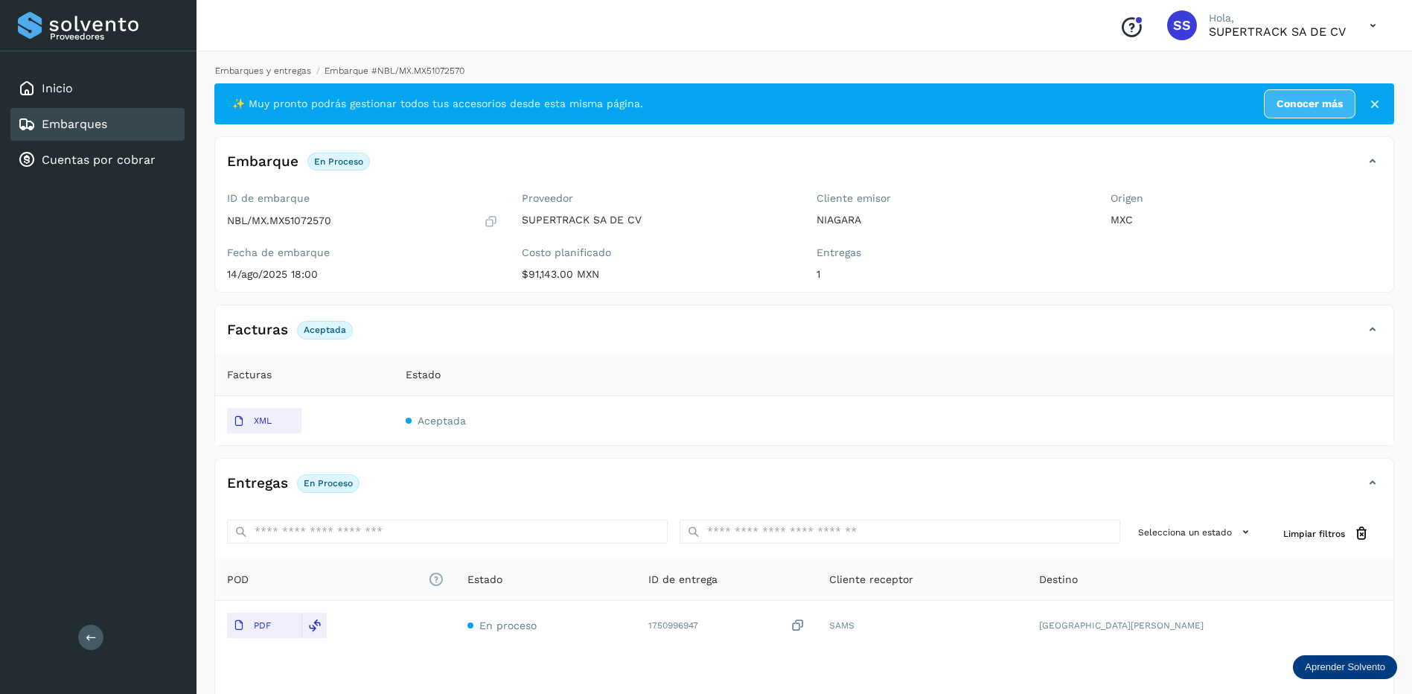
click at [278, 71] on link "Embarques y entregas" at bounding box center [263, 70] width 96 height 10
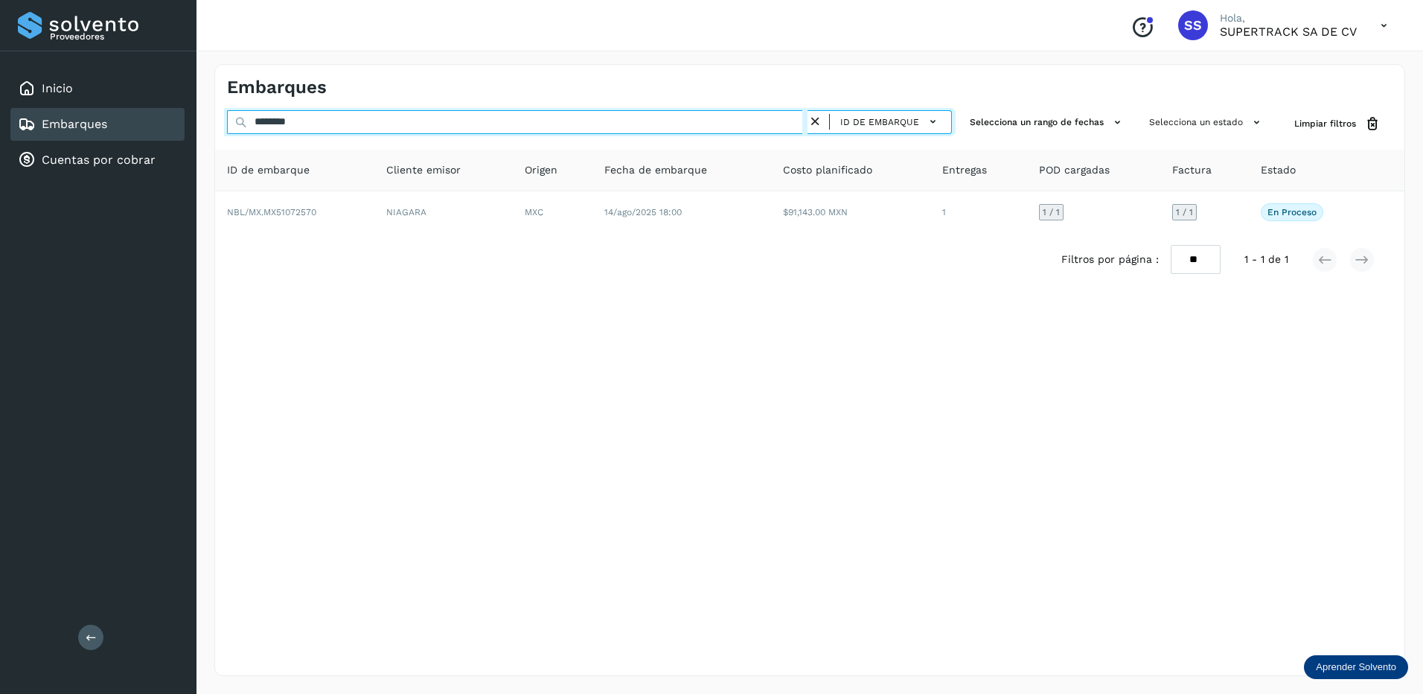
drag, startPoint x: 318, startPoint y: 123, endPoint x: 164, endPoint y: 126, distance: 154.8
click at [164, 126] on div "Proveedores Inicio Embarques Cuentas por cobrar Salir Conoce nuestros beneficio…" at bounding box center [711, 347] width 1423 height 694
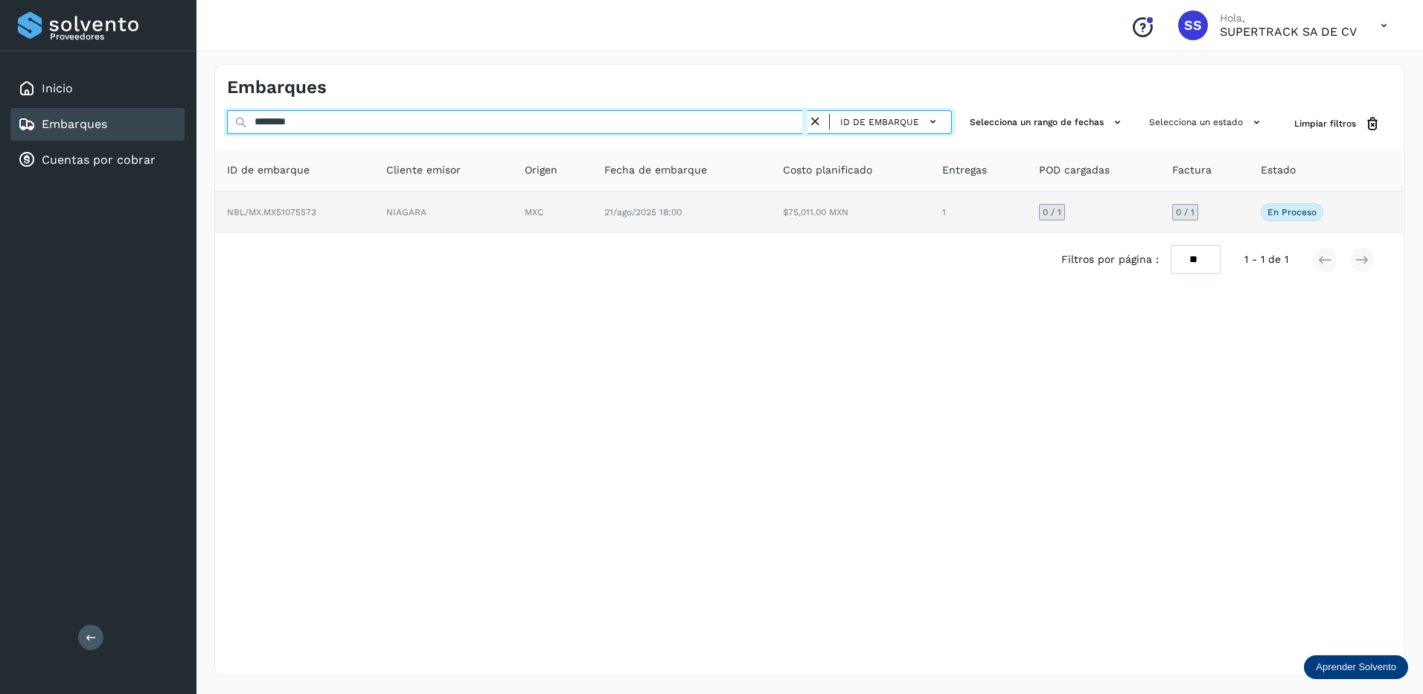
type input "********"
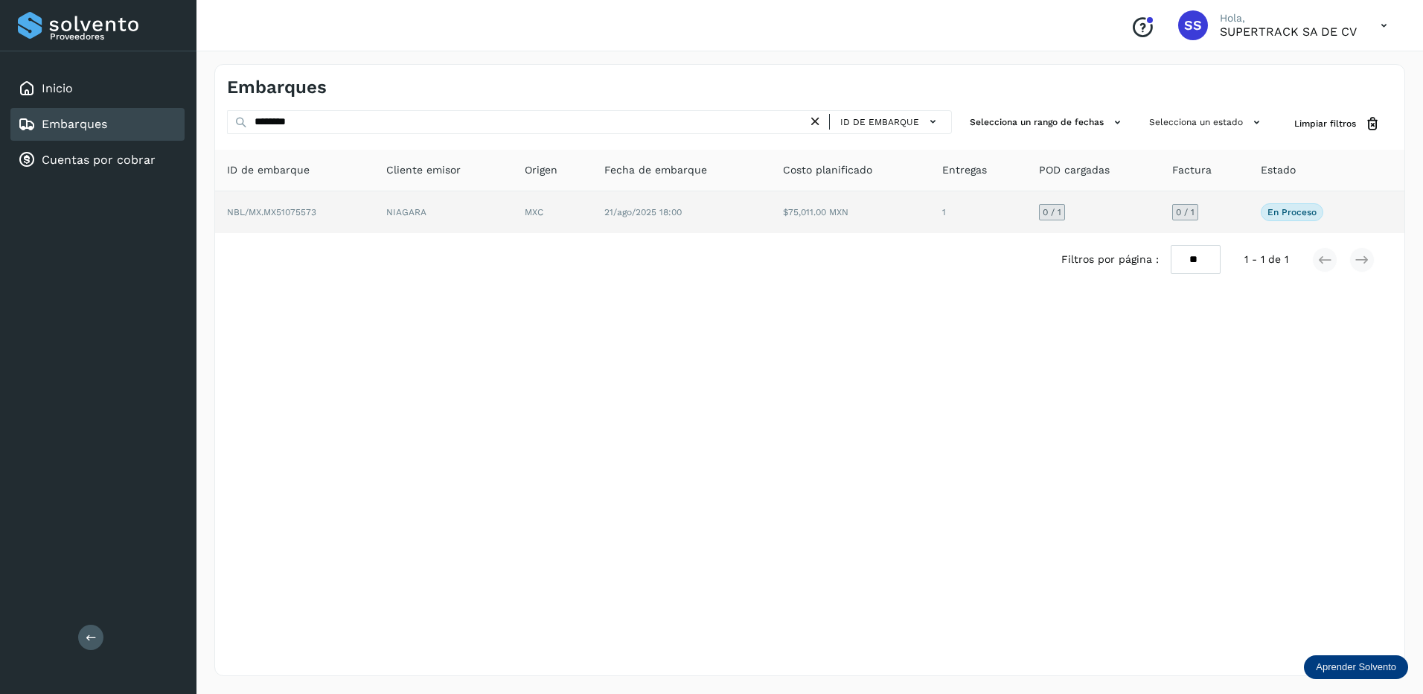
click at [513, 208] on td "NIAGARA" at bounding box center [553, 212] width 80 height 42
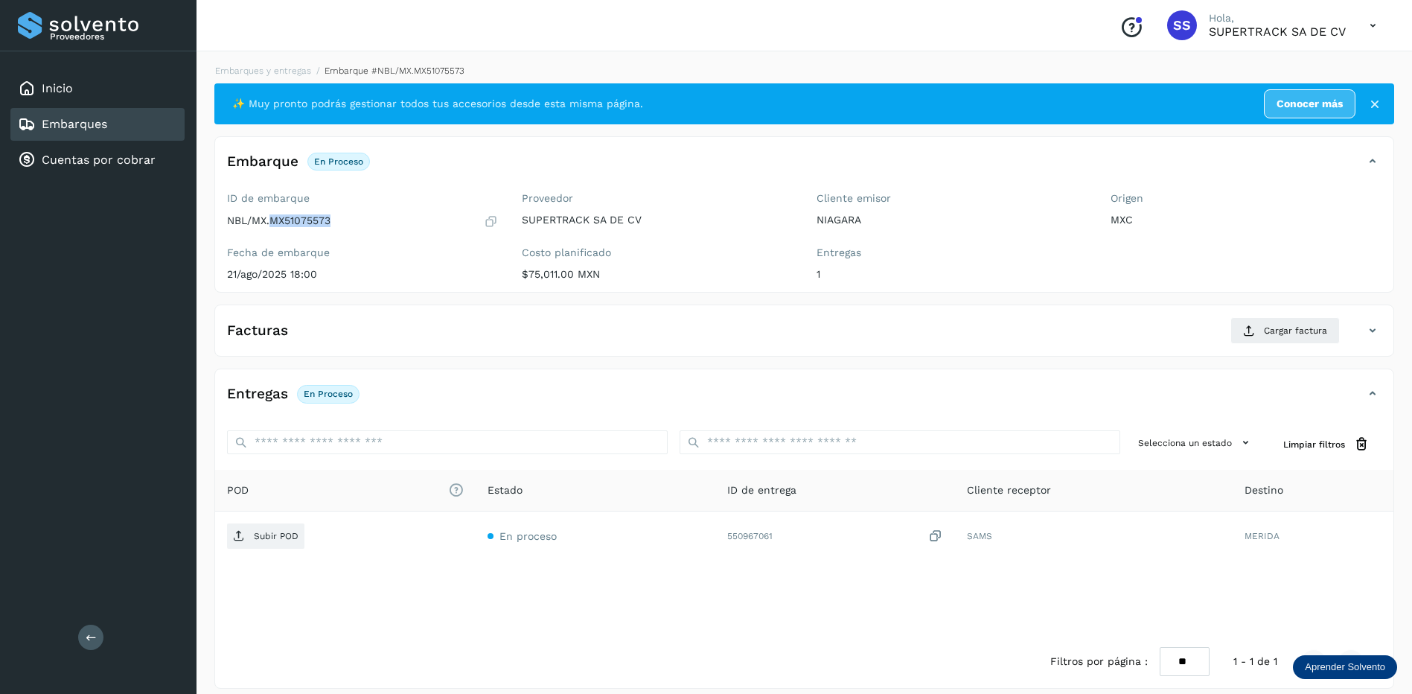
drag, startPoint x: 332, startPoint y: 220, endPoint x: 270, endPoint y: 228, distance: 62.2
click at [270, 228] on div "NBL/MX.MX51075573" at bounding box center [362, 221] width 271 height 15
drag, startPoint x: 270, startPoint y: 228, endPoint x: 301, endPoint y: 221, distance: 31.2
copy p "MX51075573"
click at [1297, 330] on span "Cargar factura" at bounding box center [1295, 330] width 63 height 13
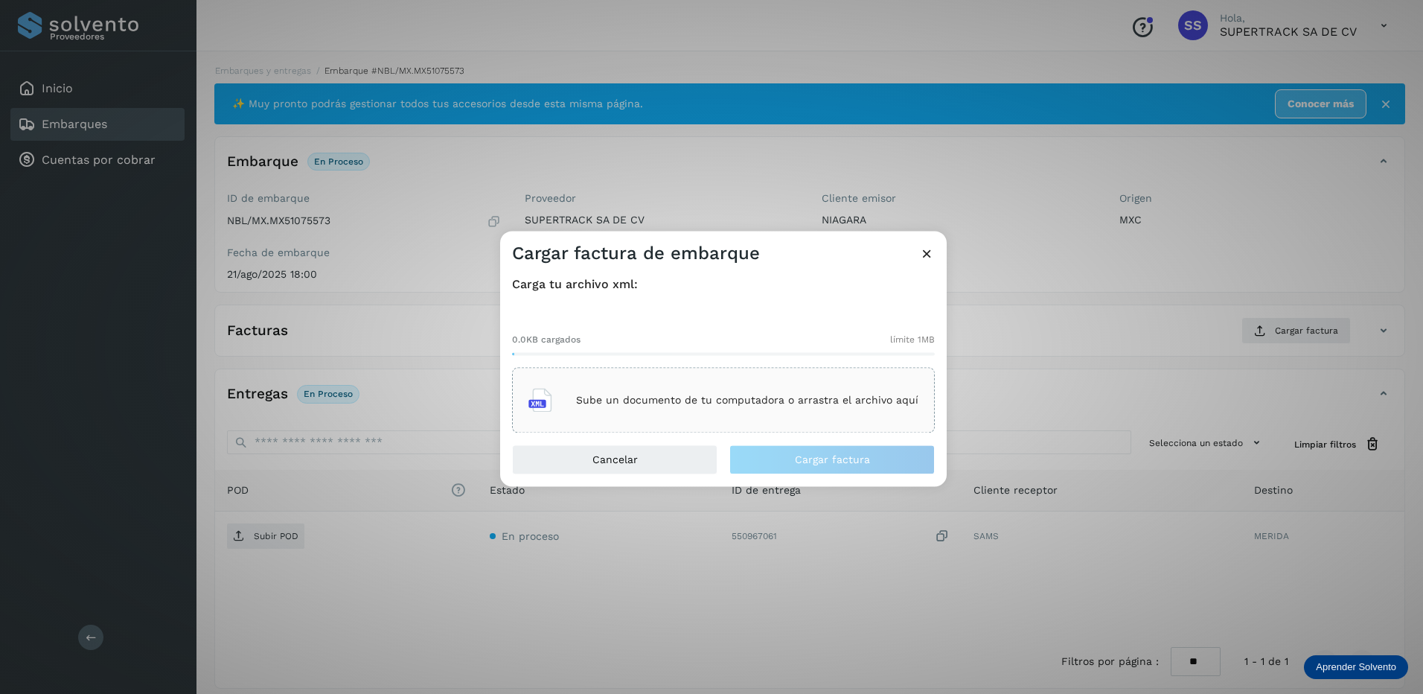
click at [757, 428] on div "Sube un documento de tu computadora o arrastra el archivo aquí" at bounding box center [723, 400] width 423 height 65
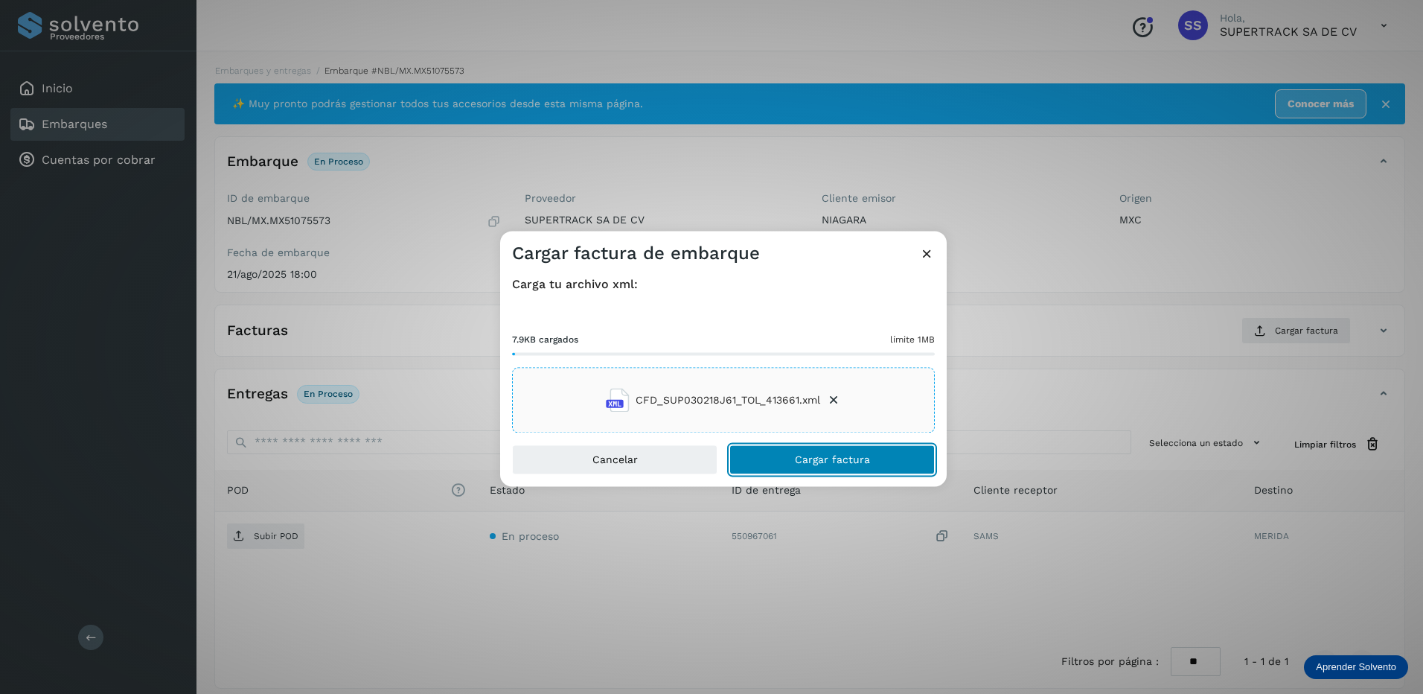
click at [811, 463] on span "Cargar factura" at bounding box center [832, 460] width 75 height 10
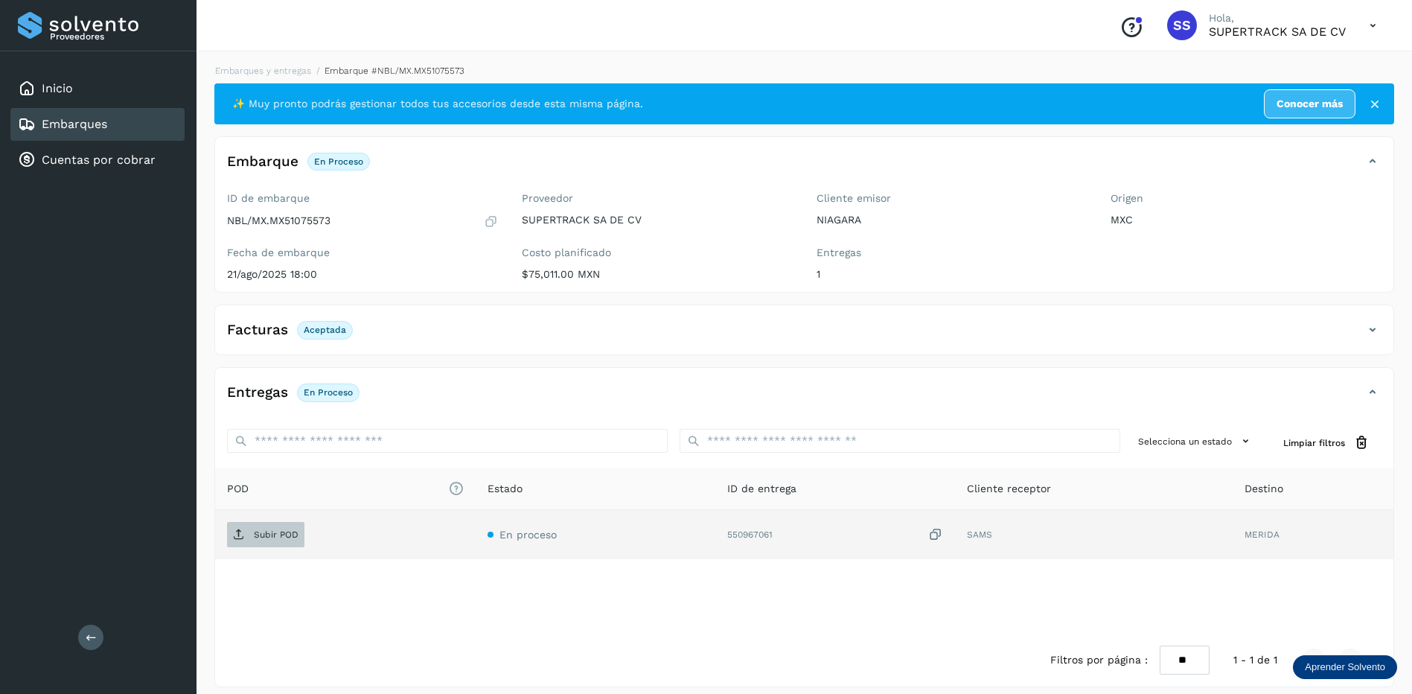
click at [278, 539] on p "Subir POD" at bounding box center [276, 534] width 45 height 10
click at [278, 68] on link "Embarques y entregas" at bounding box center [263, 70] width 96 height 10
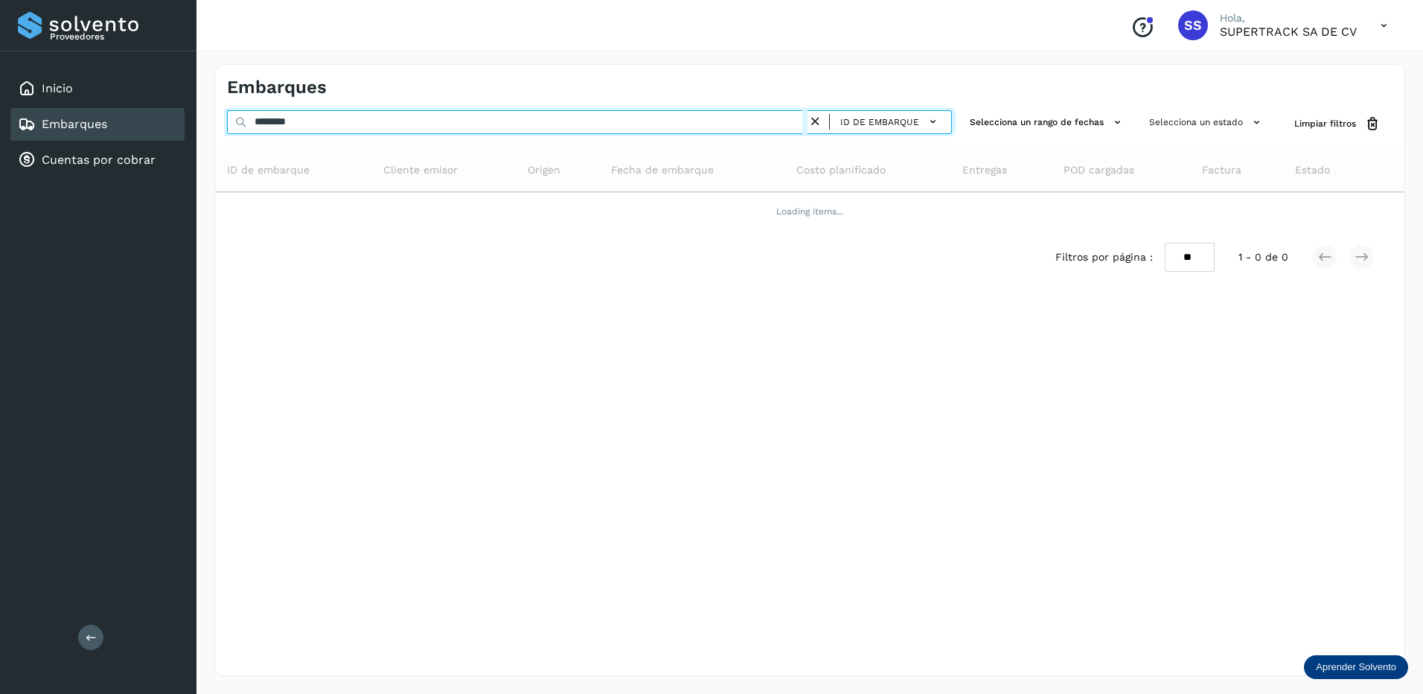
drag, startPoint x: 305, startPoint y: 118, endPoint x: 158, endPoint y: 106, distance: 147.8
click at [159, 106] on div "Proveedores Inicio Embarques Cuentas por cobrar Salir Conoce nuestros beneficio…" at bounding box center [711, 347] width 1423 height 694
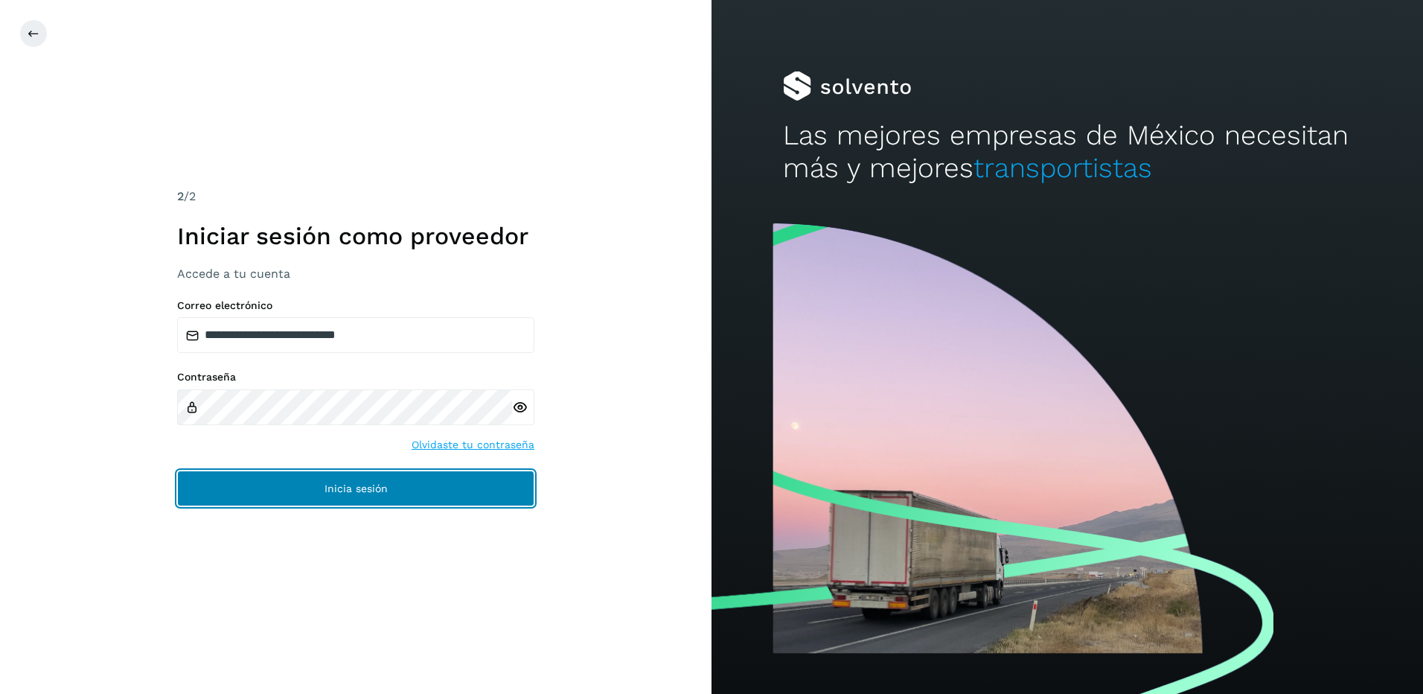
click at [418, 502] on button "Inicia sesión" at bounding box center [355, 488] width 357 height 36
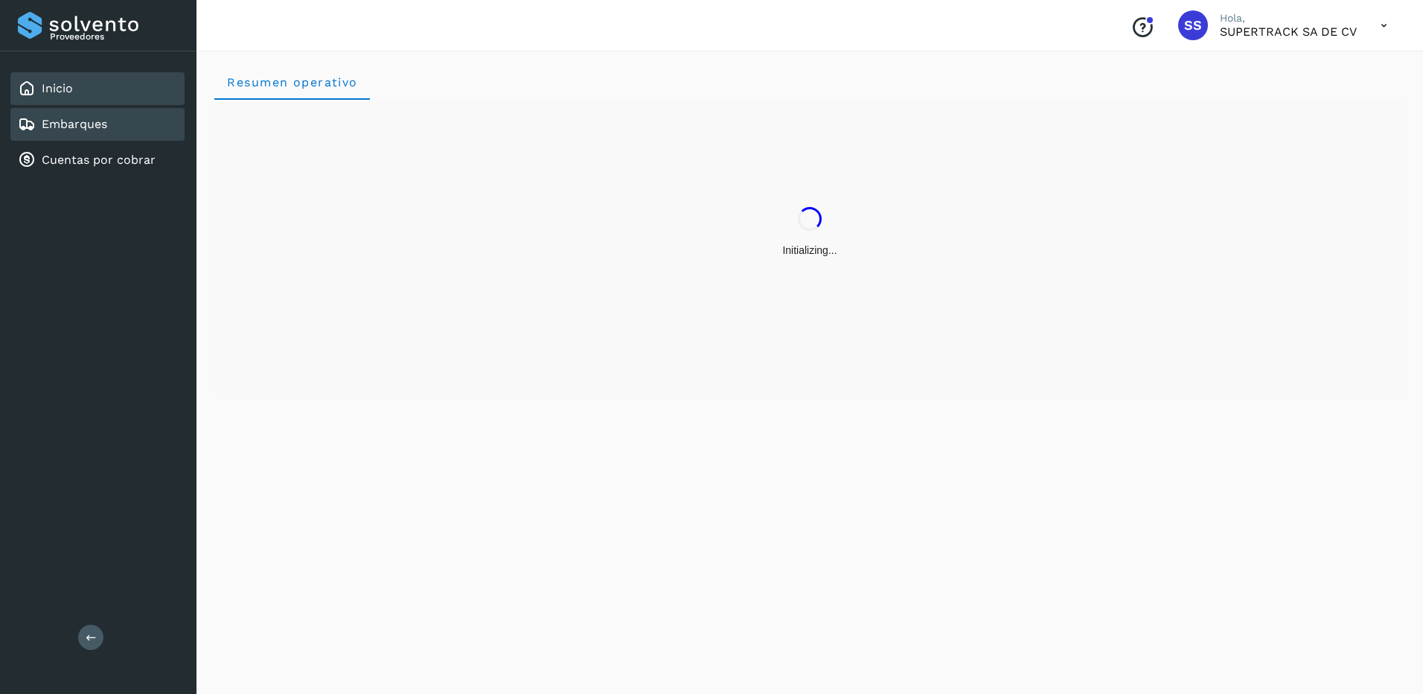
click at [106, 122] on link "Embarques" at bounding box center [74, 124] width 65 height 14
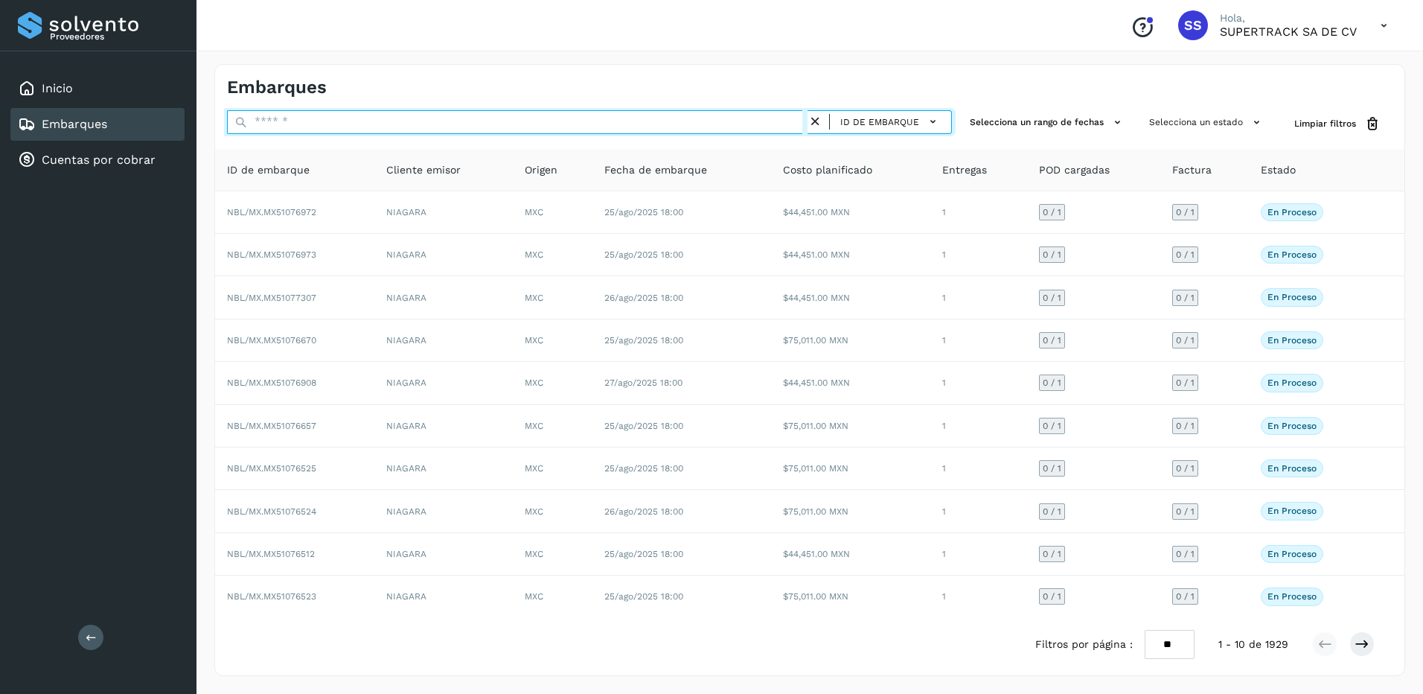
click at [295, 123] on input "text" at bounding box center [517, 122] width 580 height 24
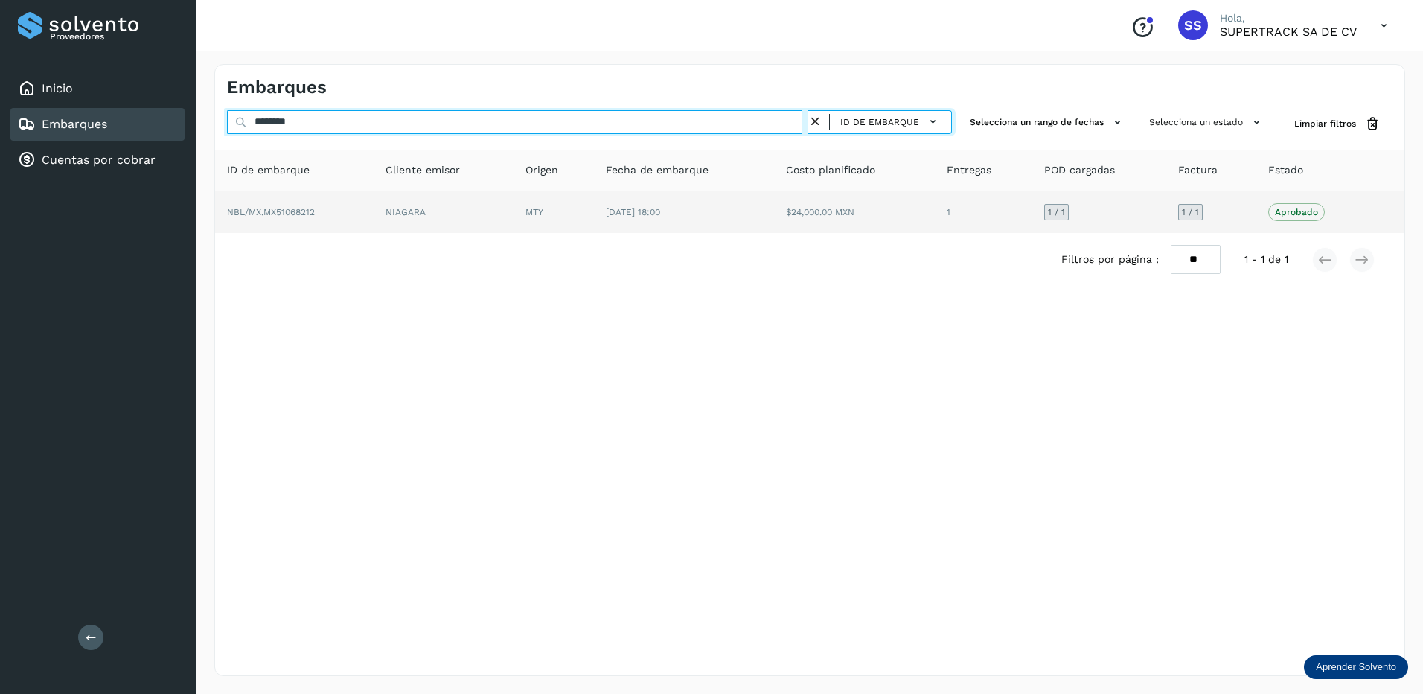
type input "********"
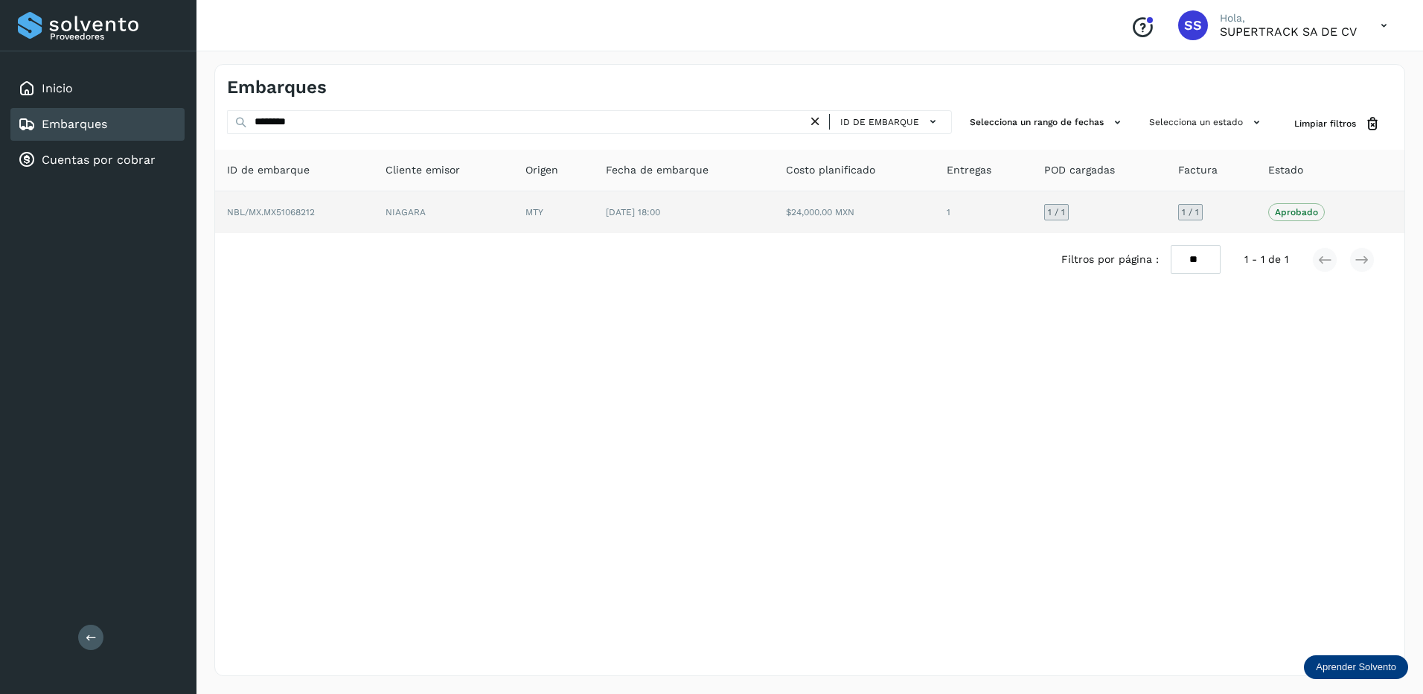
click at [513, 207] on td "NIAGARA" at bounding box center [553, 212] width 80 height 42
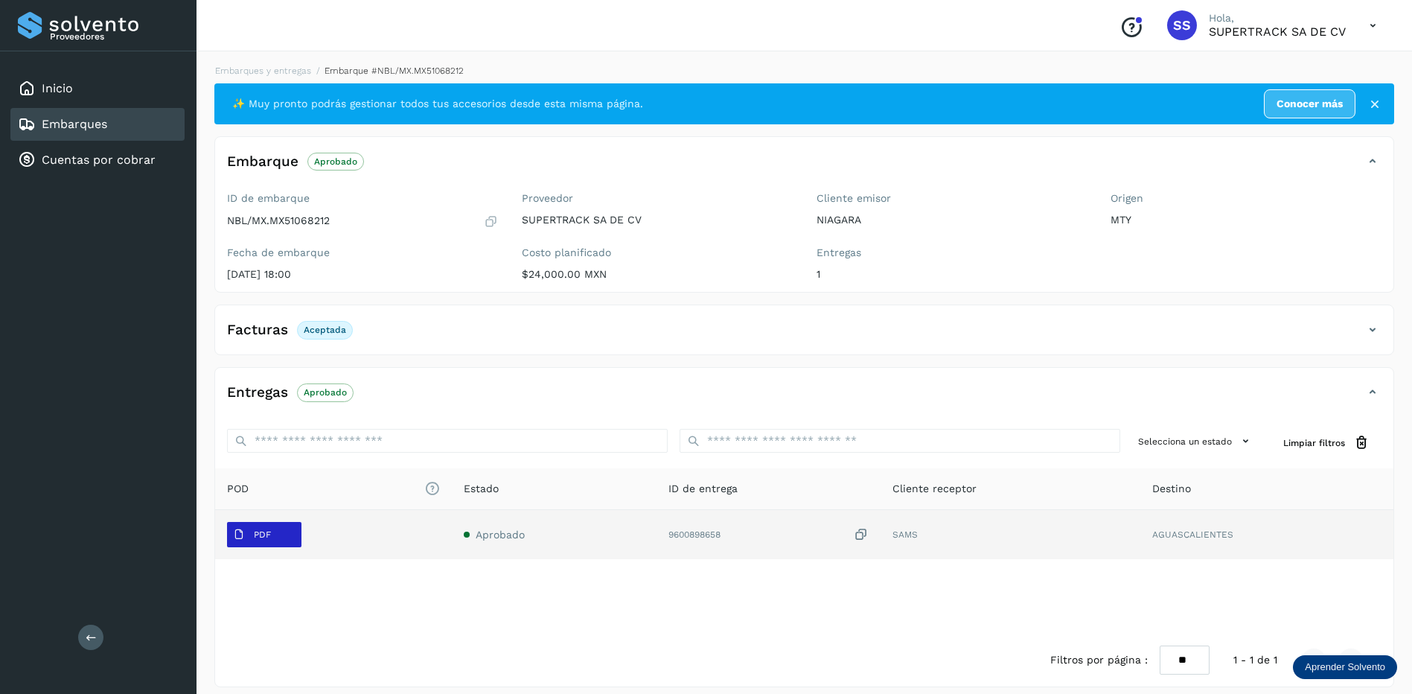
click at [277, 542] on button "PDF" at bounding box center [264, 534] width 74 height 25
